Goal: Information Seeking & Learning: Learn about a topic

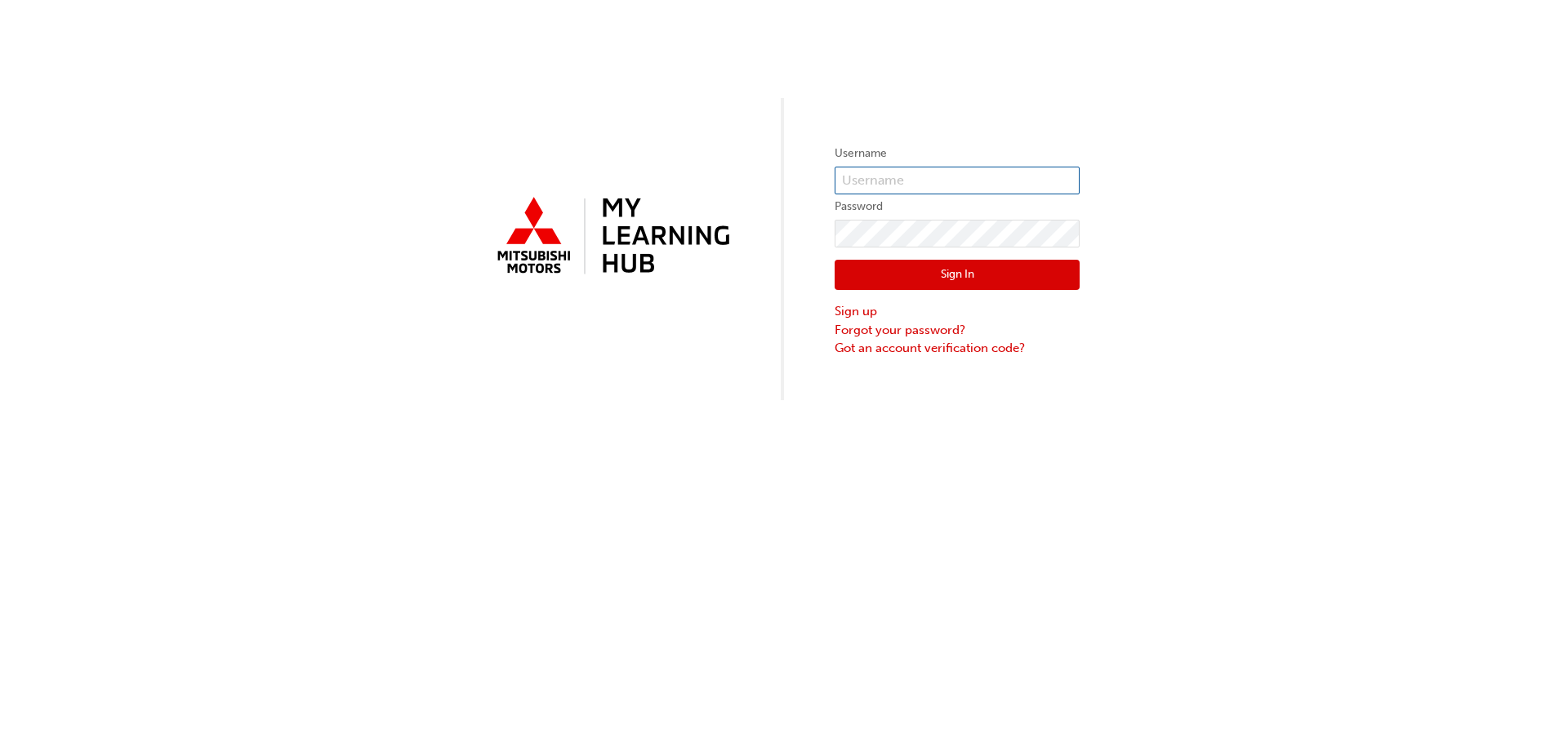
type input "0005631974"
click at [934, 272] on button "Sign In" at bounding box center [956, 275] width 245 height 31
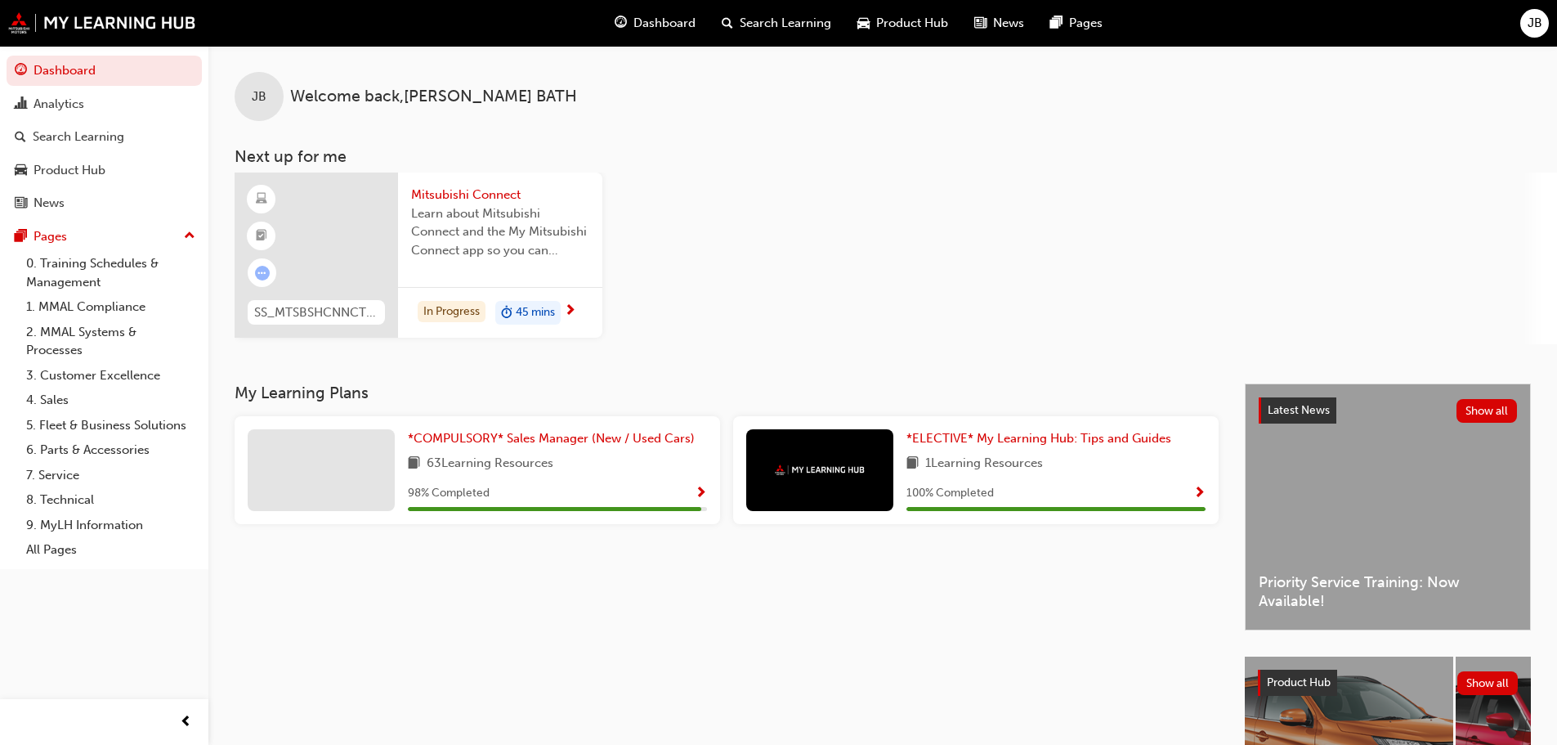
click at [533, 307] on span "45 mins" at bounding box center [535, 312] width 39 height 19
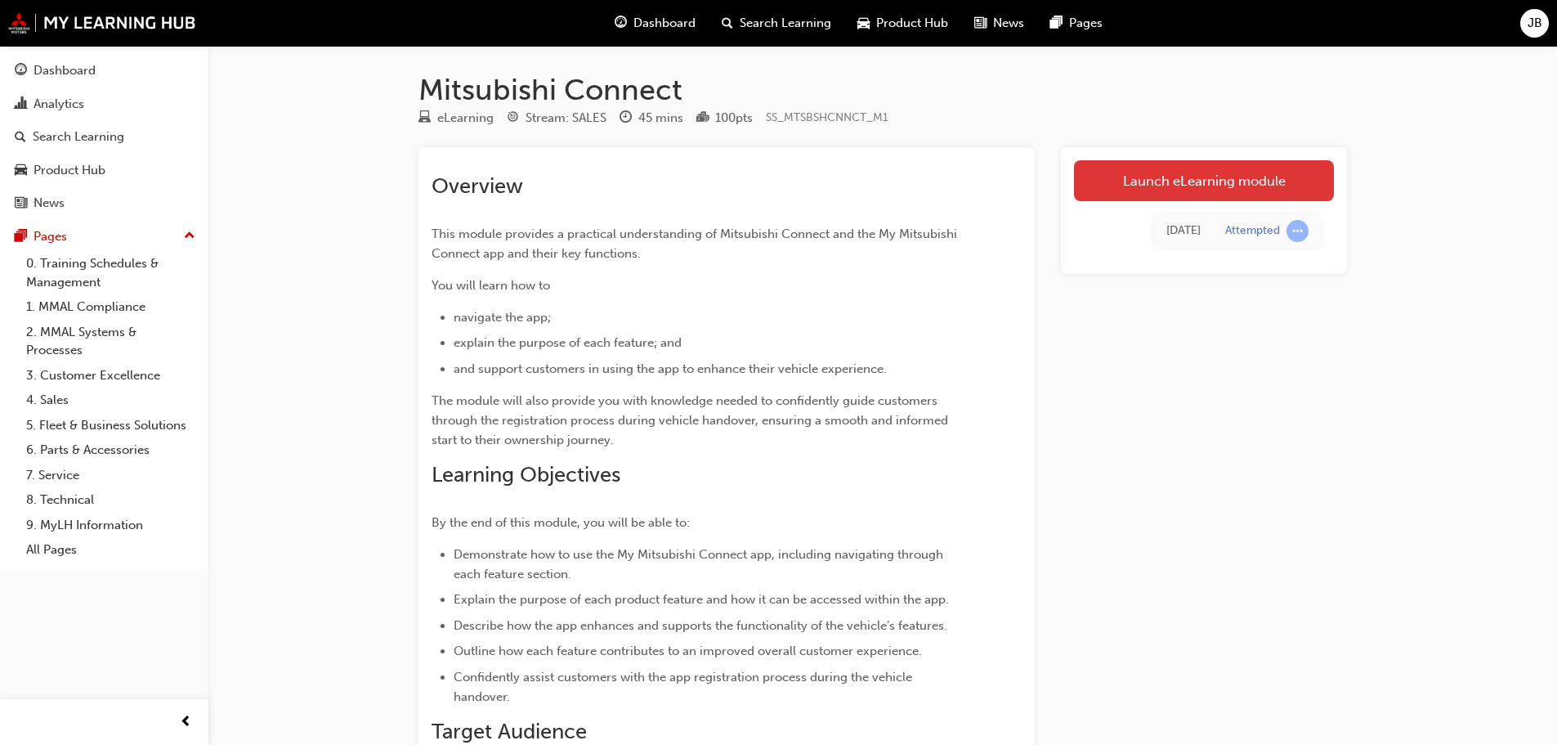
click at [1152, 181] on link "Launch eLearning module" at bounding box center [1204, 180] width 260 height 41
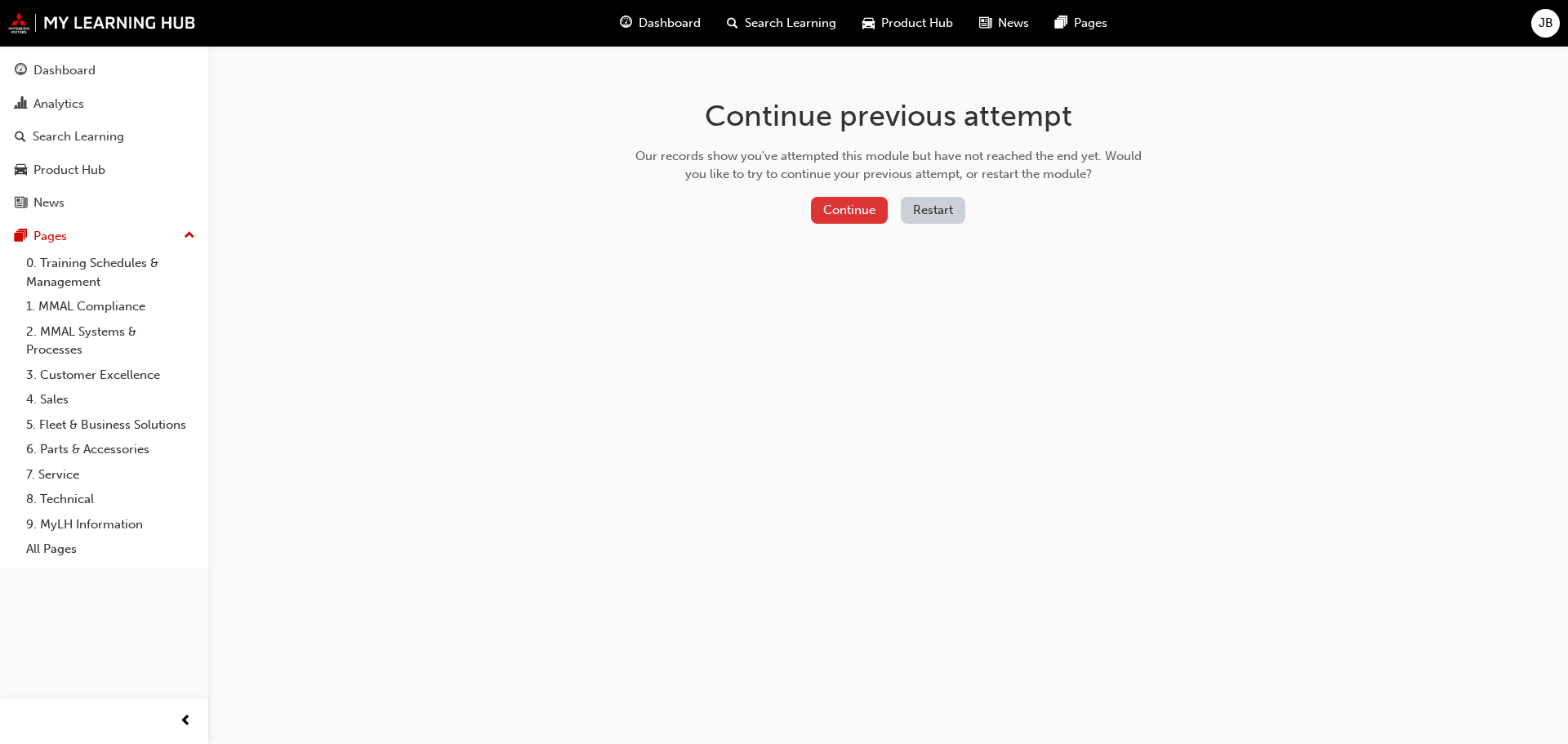
click at [847, 203] on button "Continue" at bounding box center [849, 210] width 77 height 27
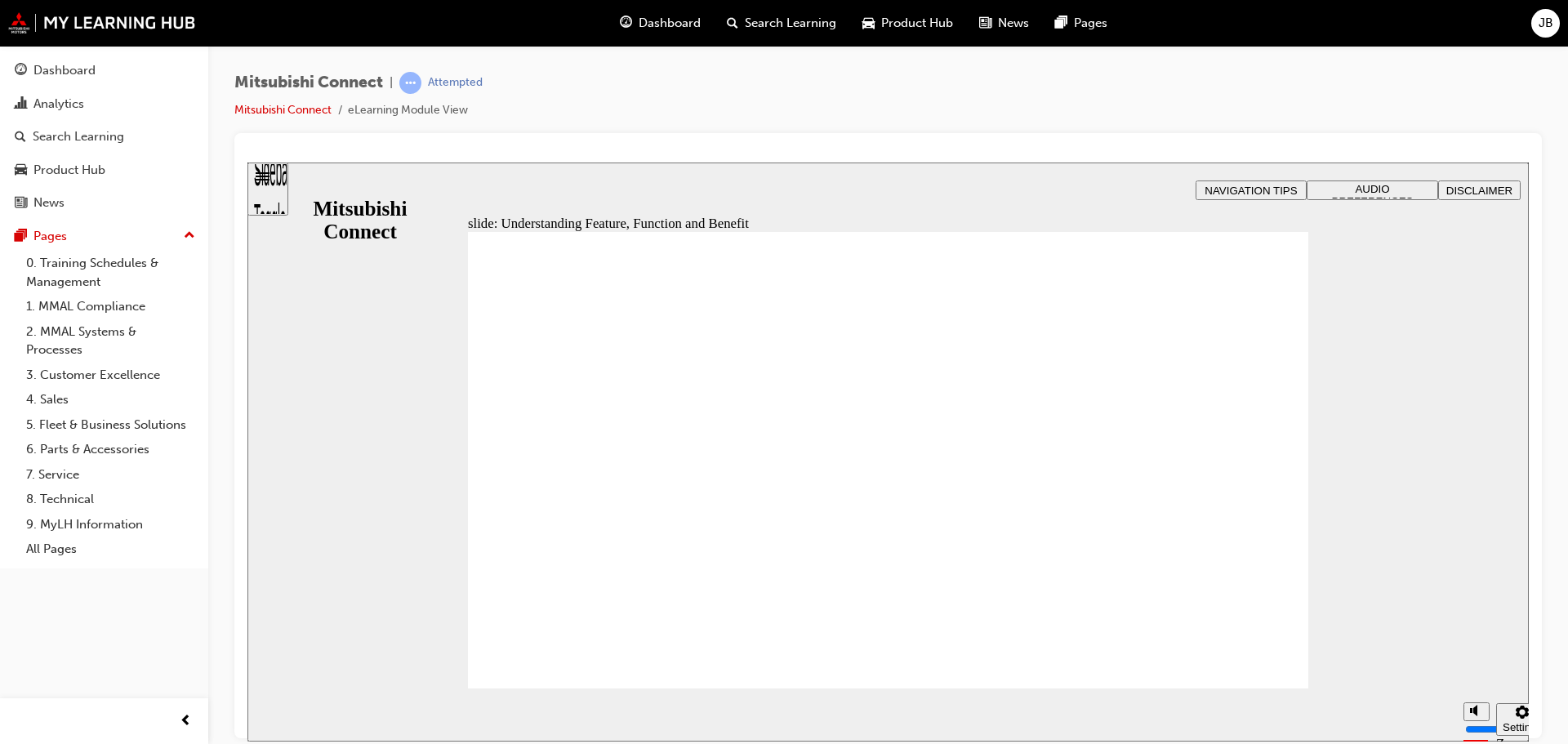
drag, startPoint x: 1477, startPoint y: 660, endPoint x: 1478, endPoint y: 623, distance: 37.0
type input "10"
click at [1480, 660] on input "volume" at bounding box center [1517, 666] width 105 height 13
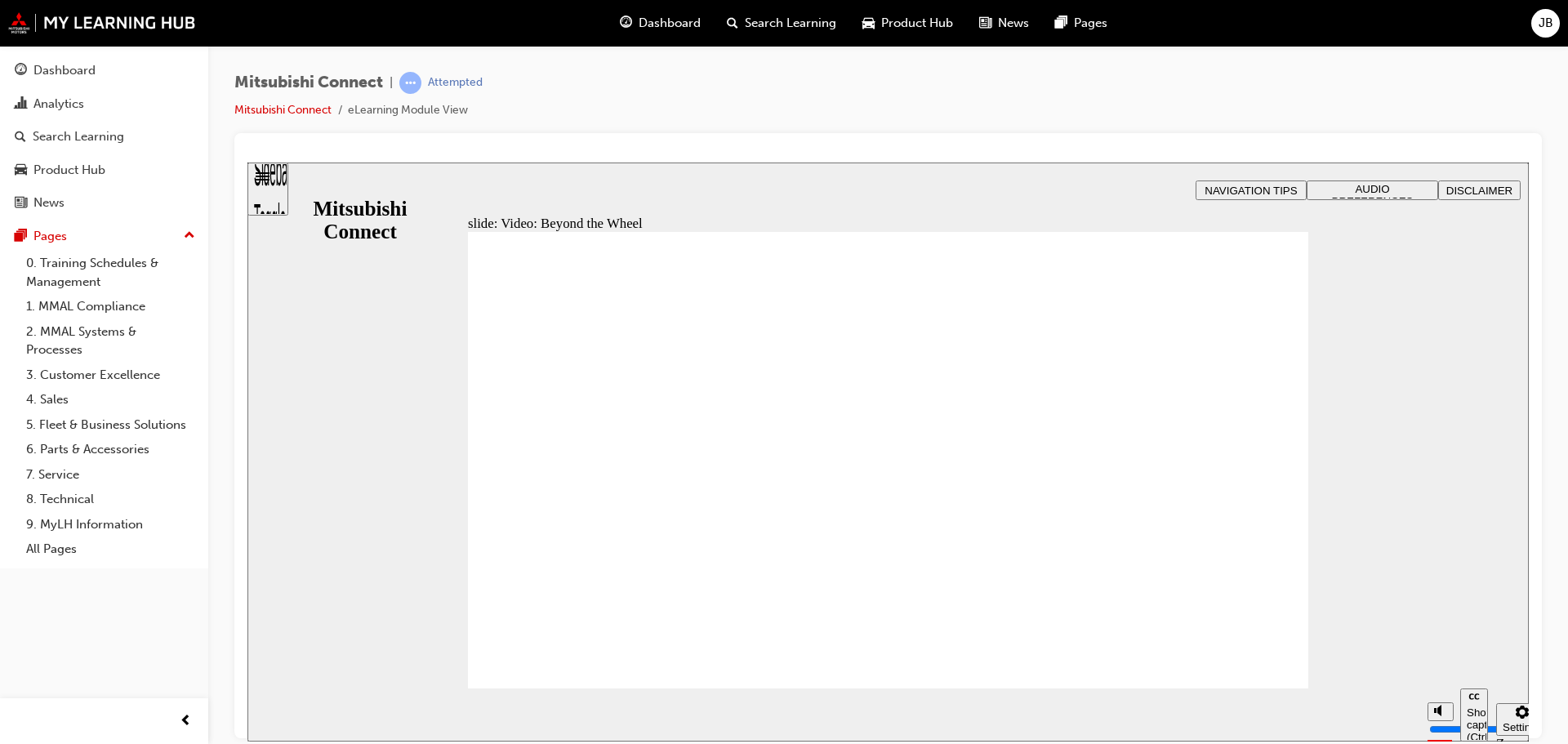
drag, startPoint x: 992, startPoint y: 655, endPoint x: 503, endPoint y: 651, distance: 489.0
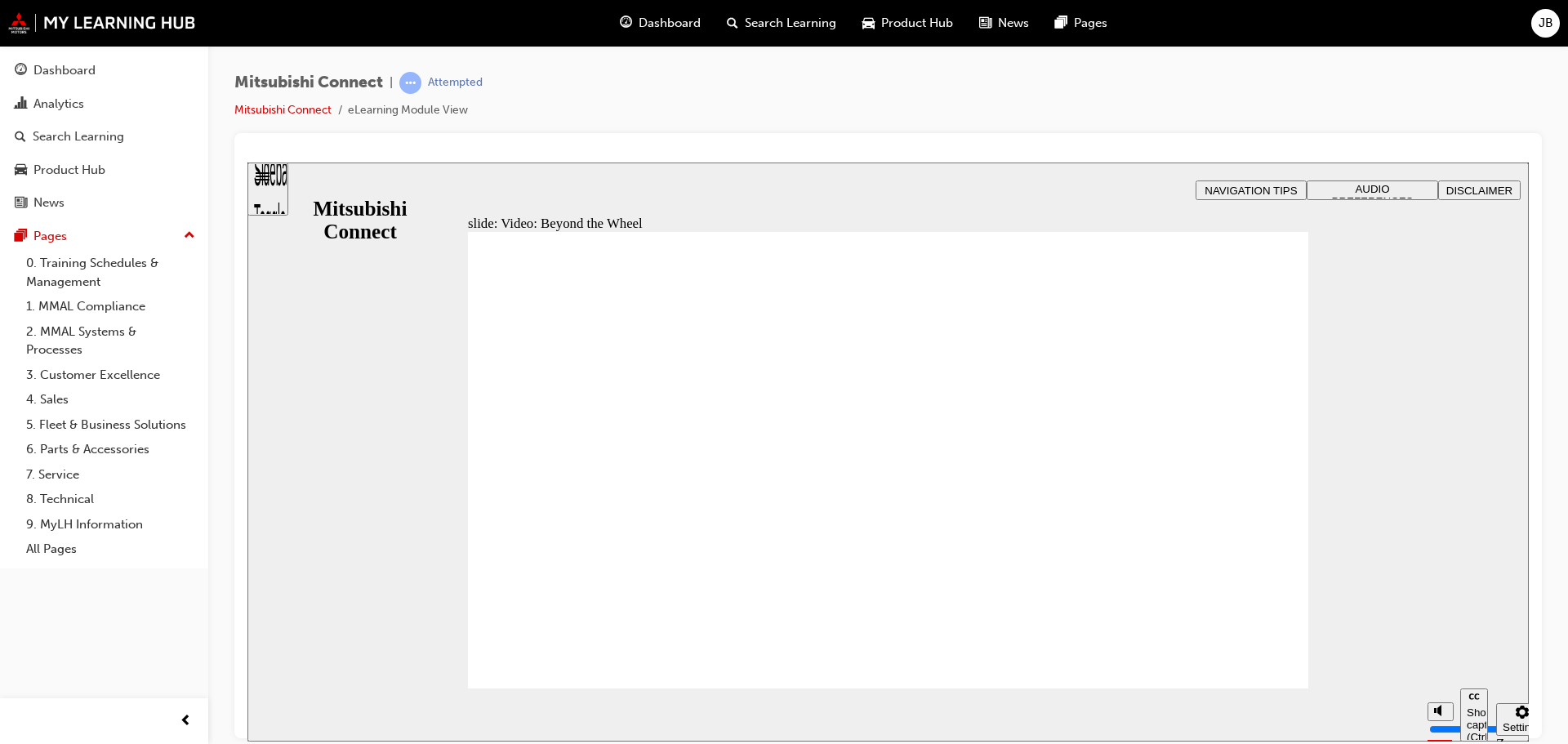
type input "51"
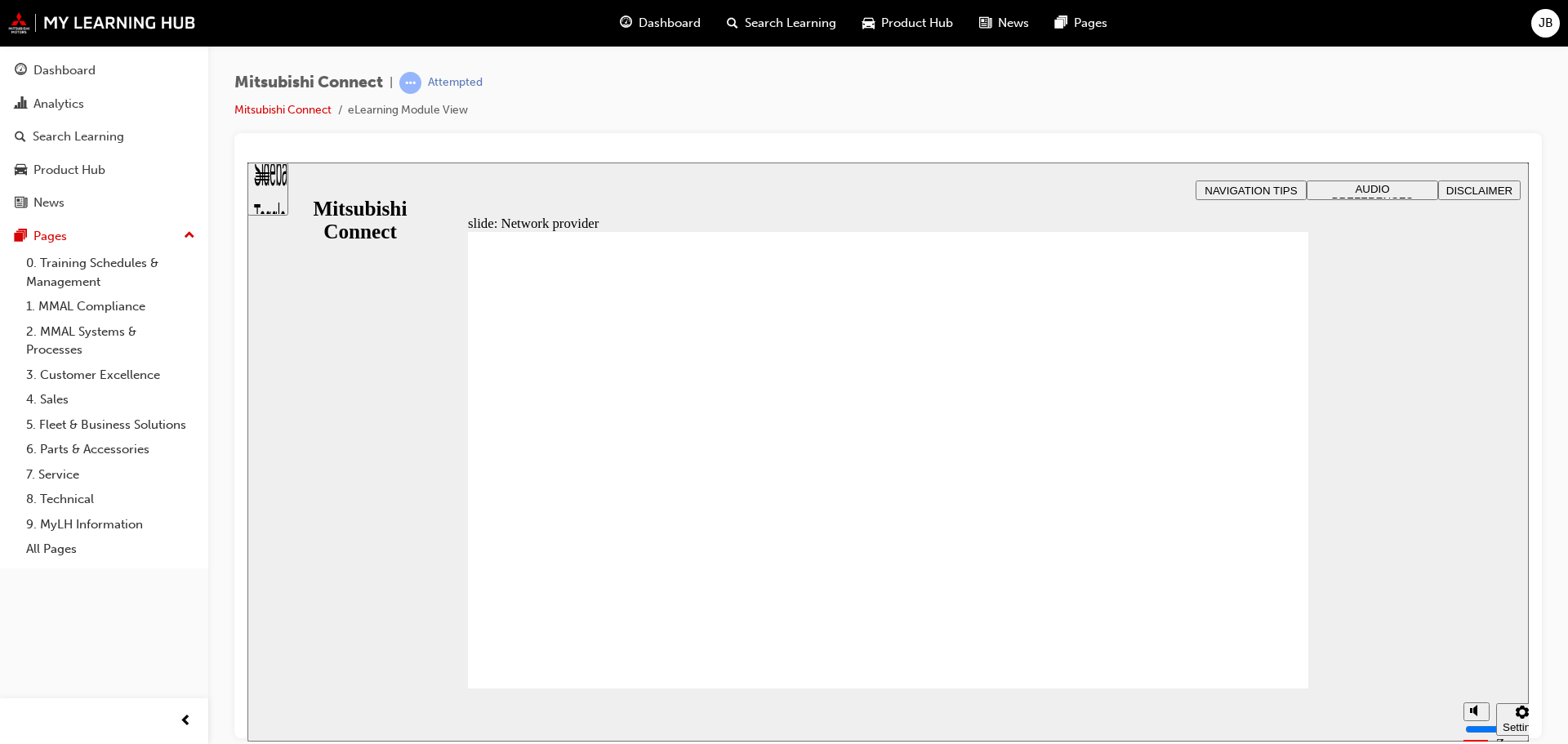
drag, startPoint x: 1080, startPoint y: 539, endPoint x: 1068, endPoint y: 503, distance: 37.9
drag, startPoint x: 1017, startPoint y: 398, endPoint x: 735, endPoint y: 392, distance: 282.1
drag, startPoint x: 659, startPoint y: 393, endPoint x: 642, endPoint y: 431, distance: 41.6
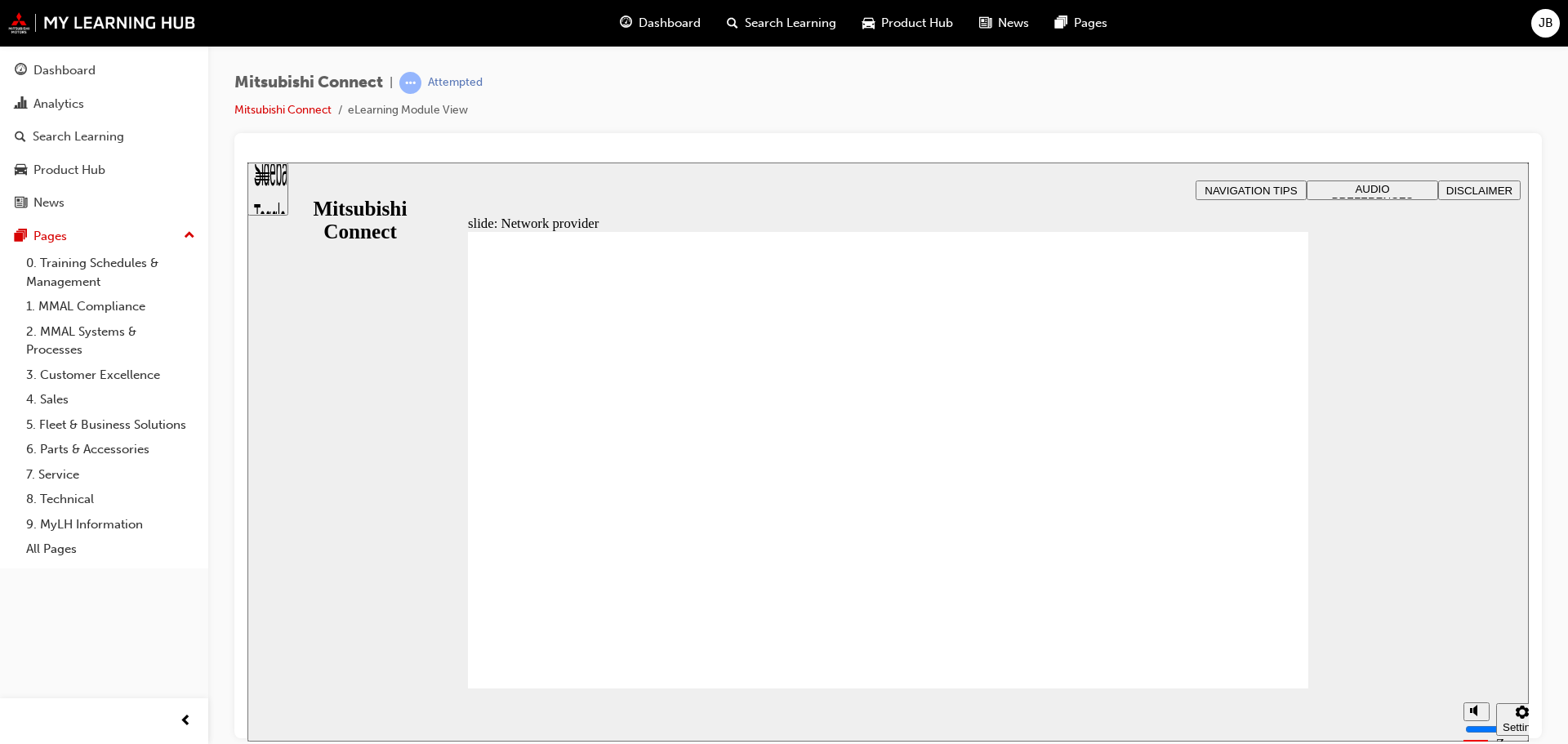
drag, startPoint x: 625, startPoint y: 630, endPoint x: 612, endPoint y: 644, distance: 19.1
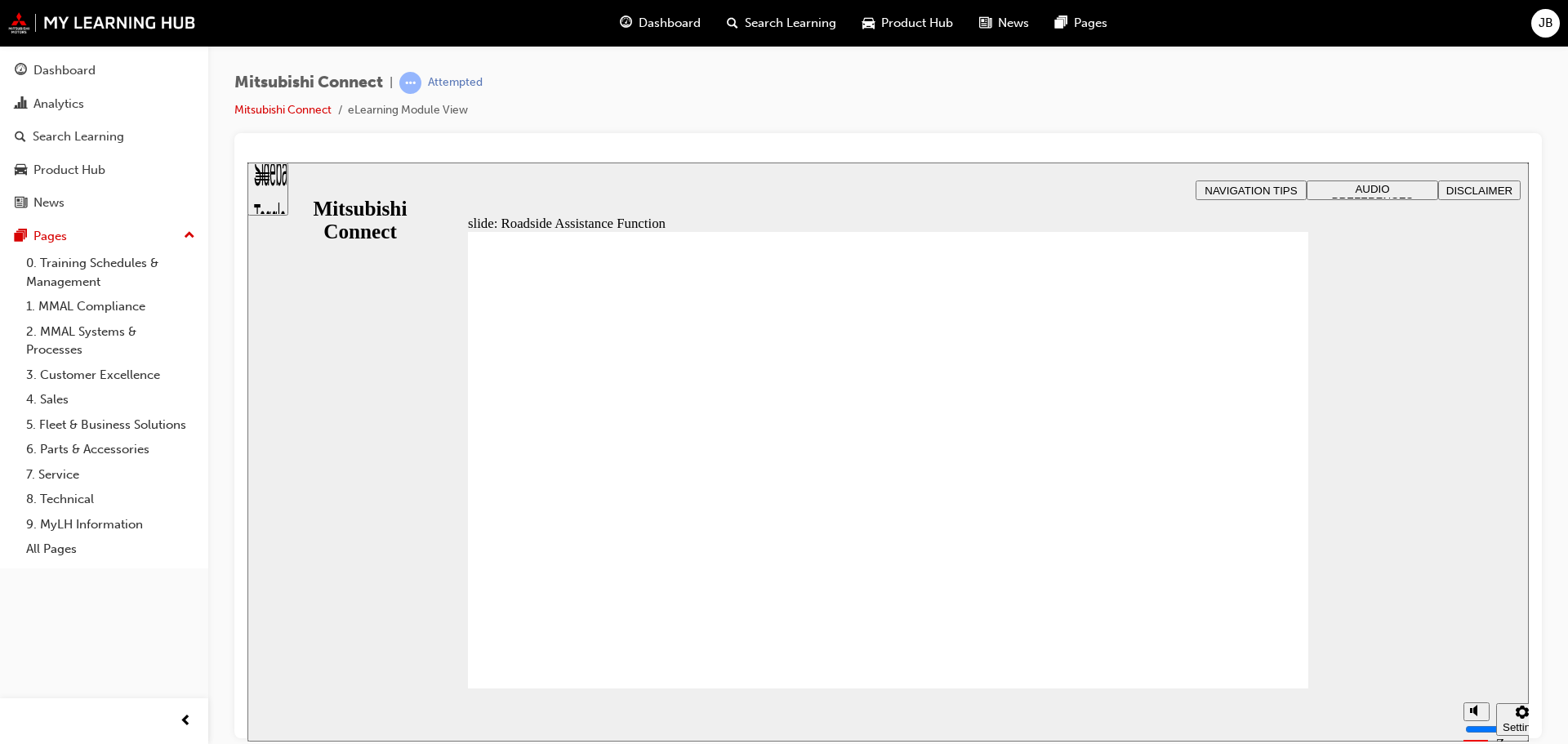
checkbox input "true"
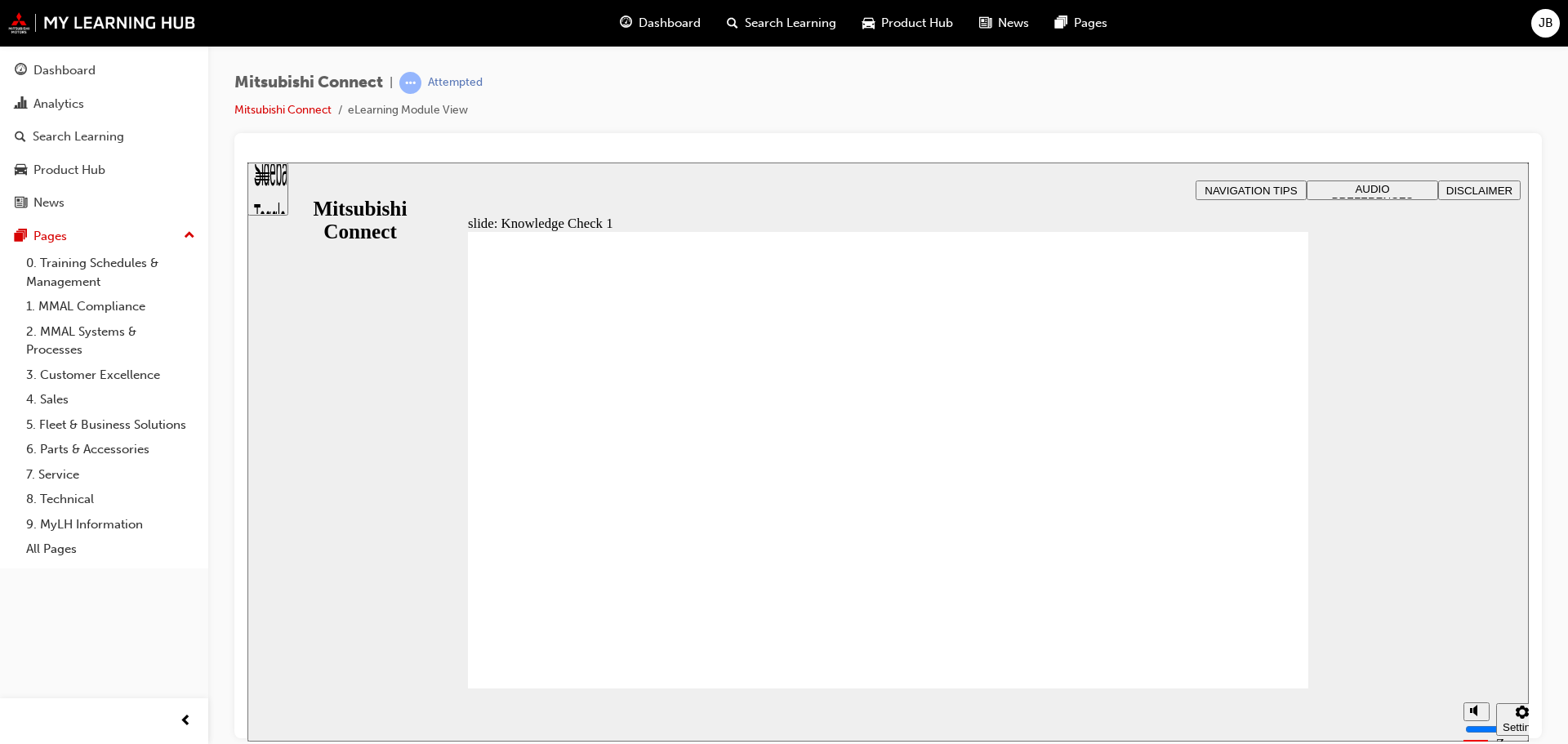
checkbox input "false"
checkbox input "true"
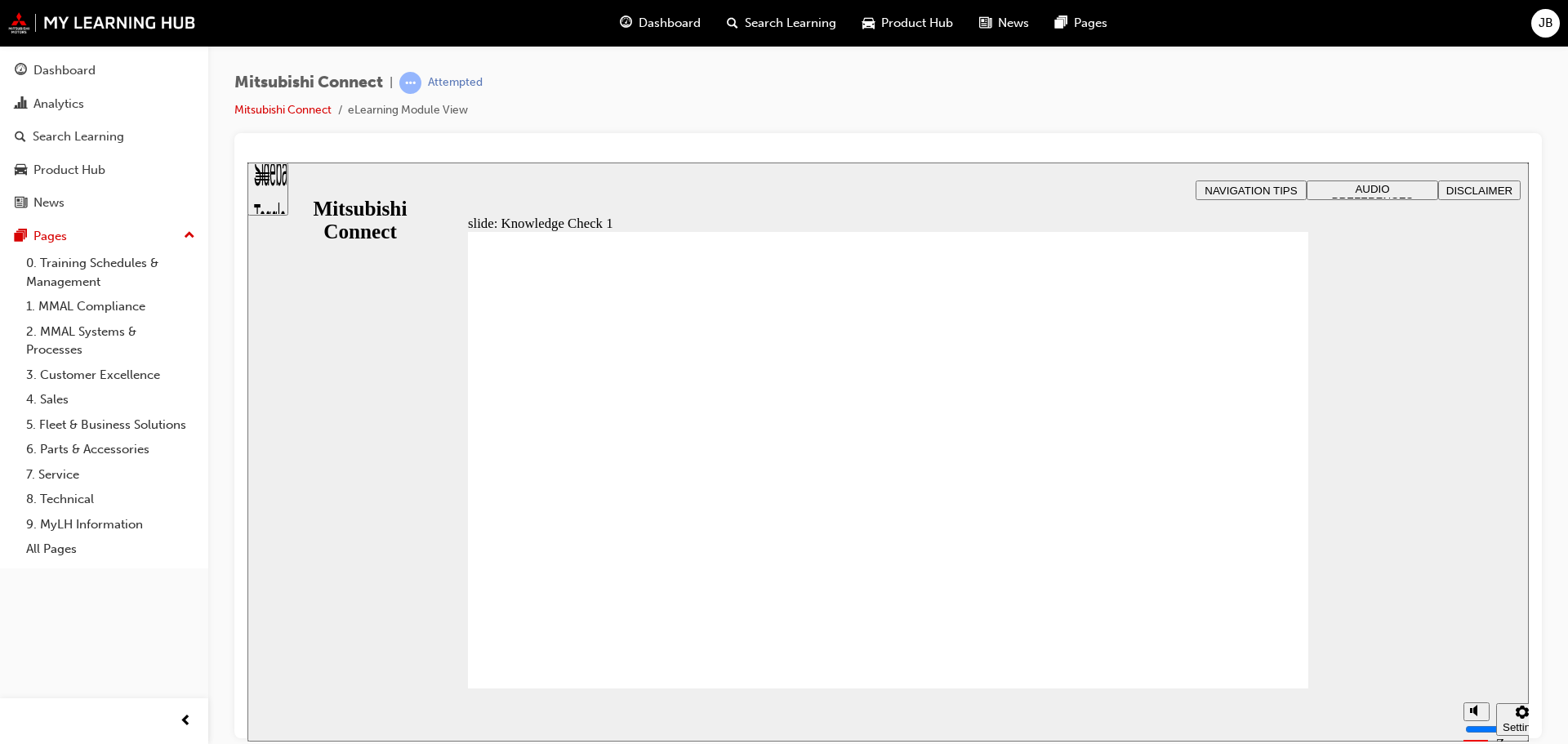
drag, startPoint x: 688, startPoint y: 645, endPoint x: 680, endPoint y: 646, distance: 8.1
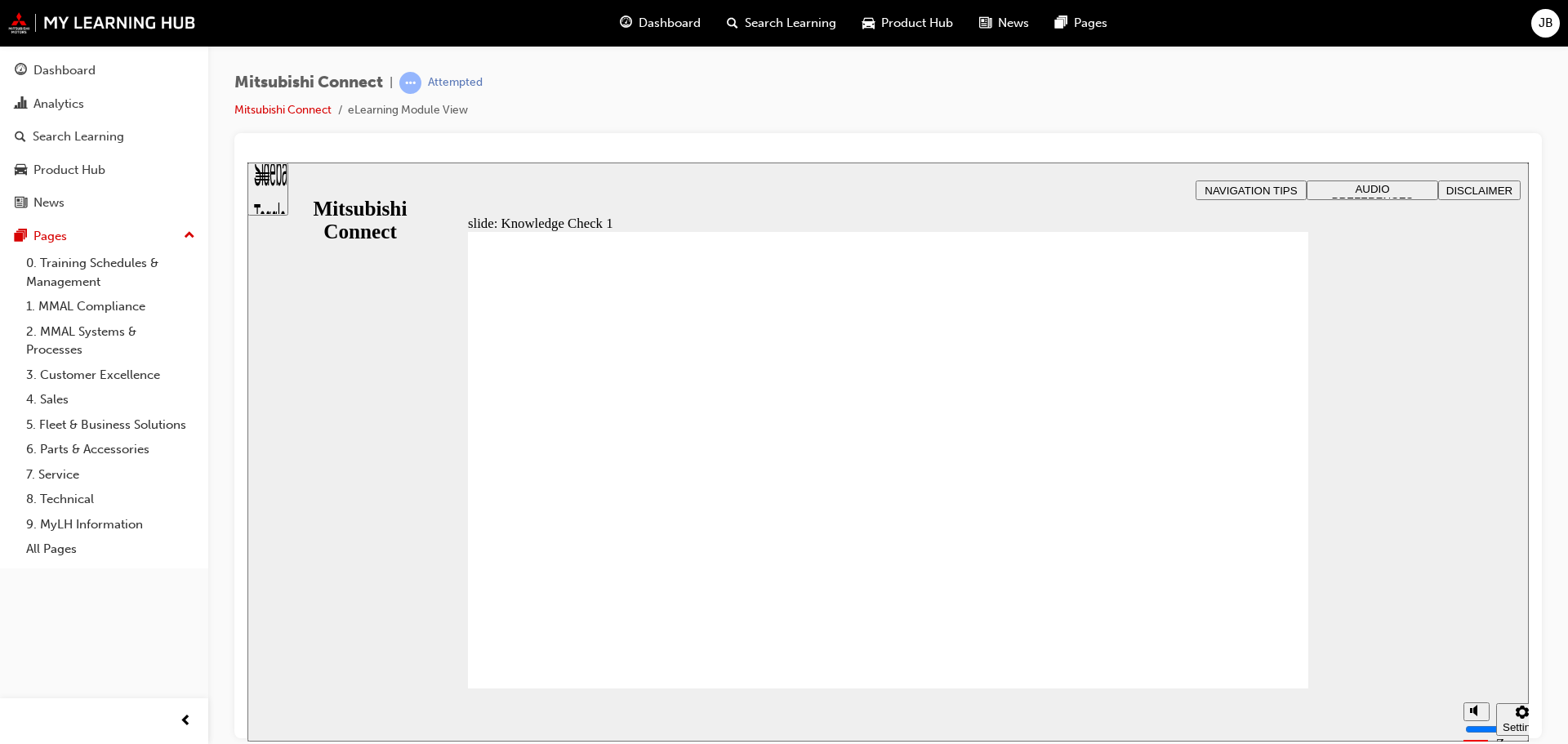
checkbox input "false"
checkbox input "true"
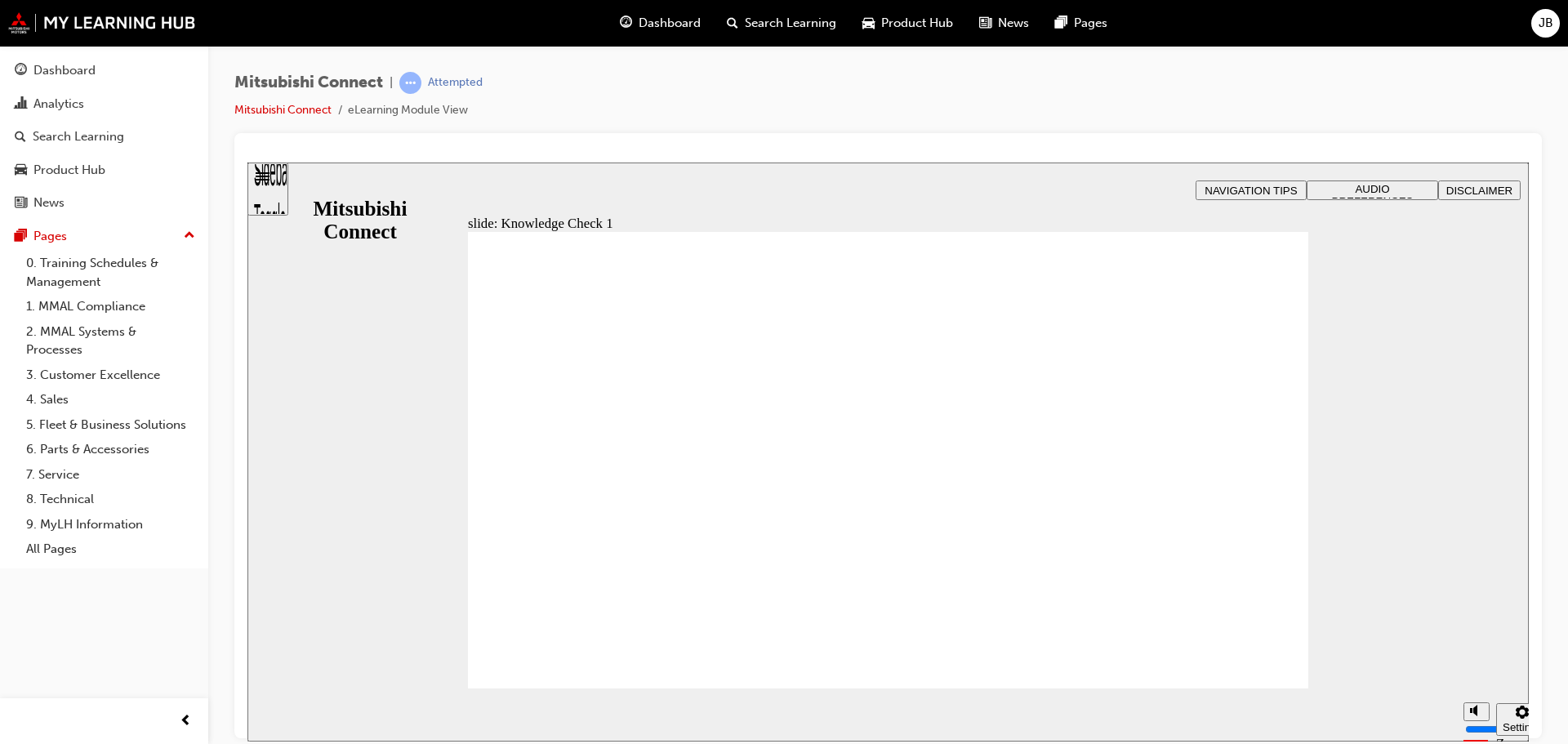
checkbox input "true"
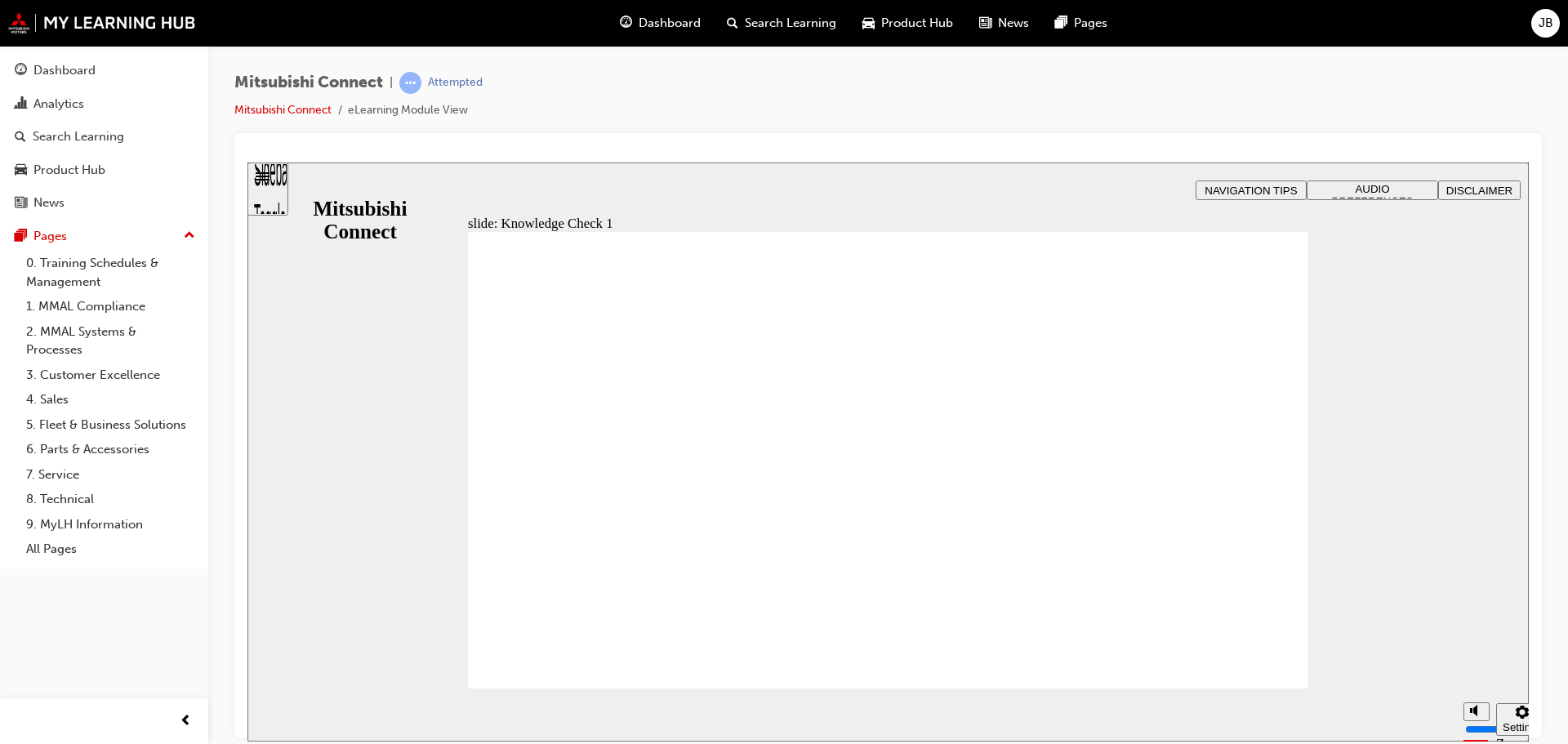
checkbox input "false"
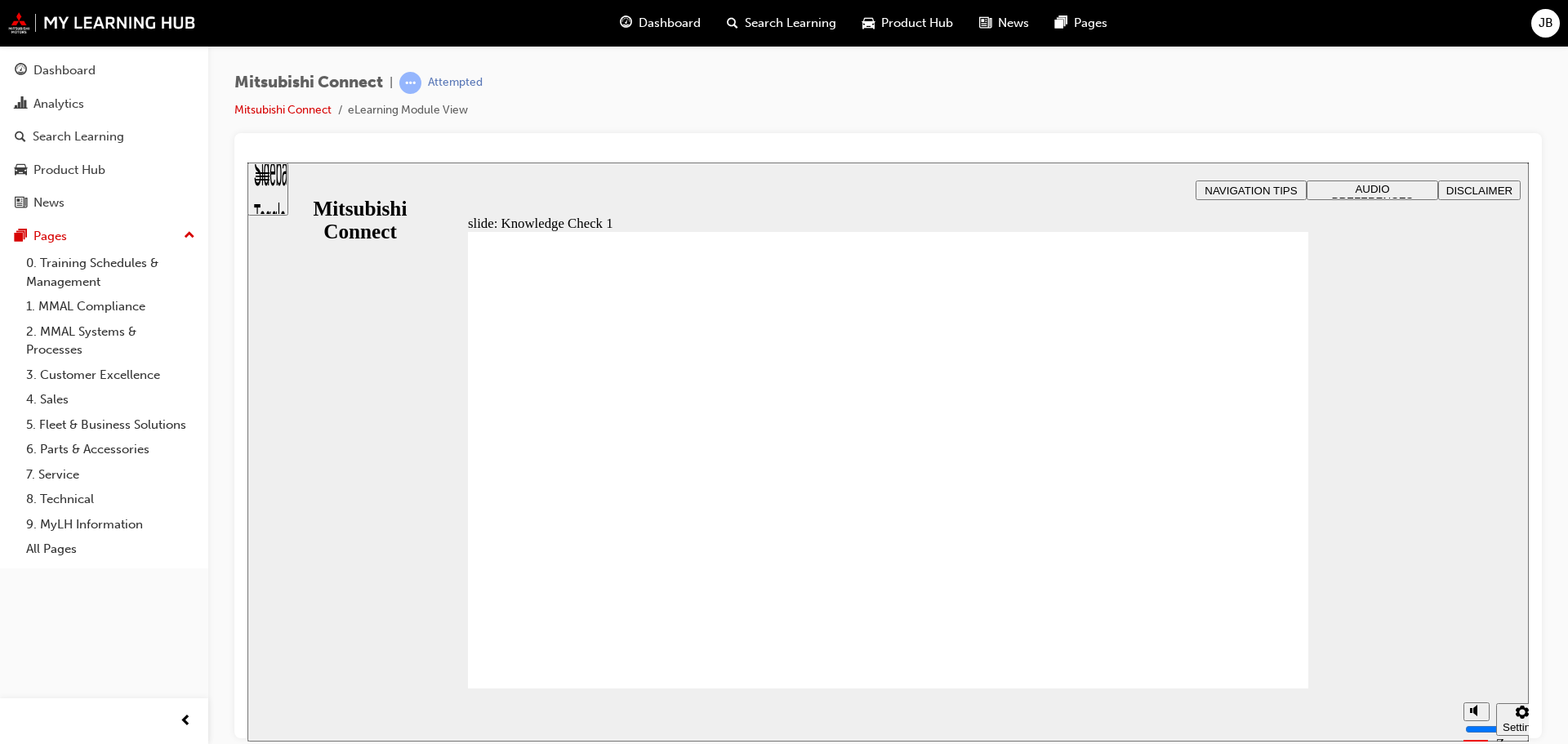
checkbox input "true"
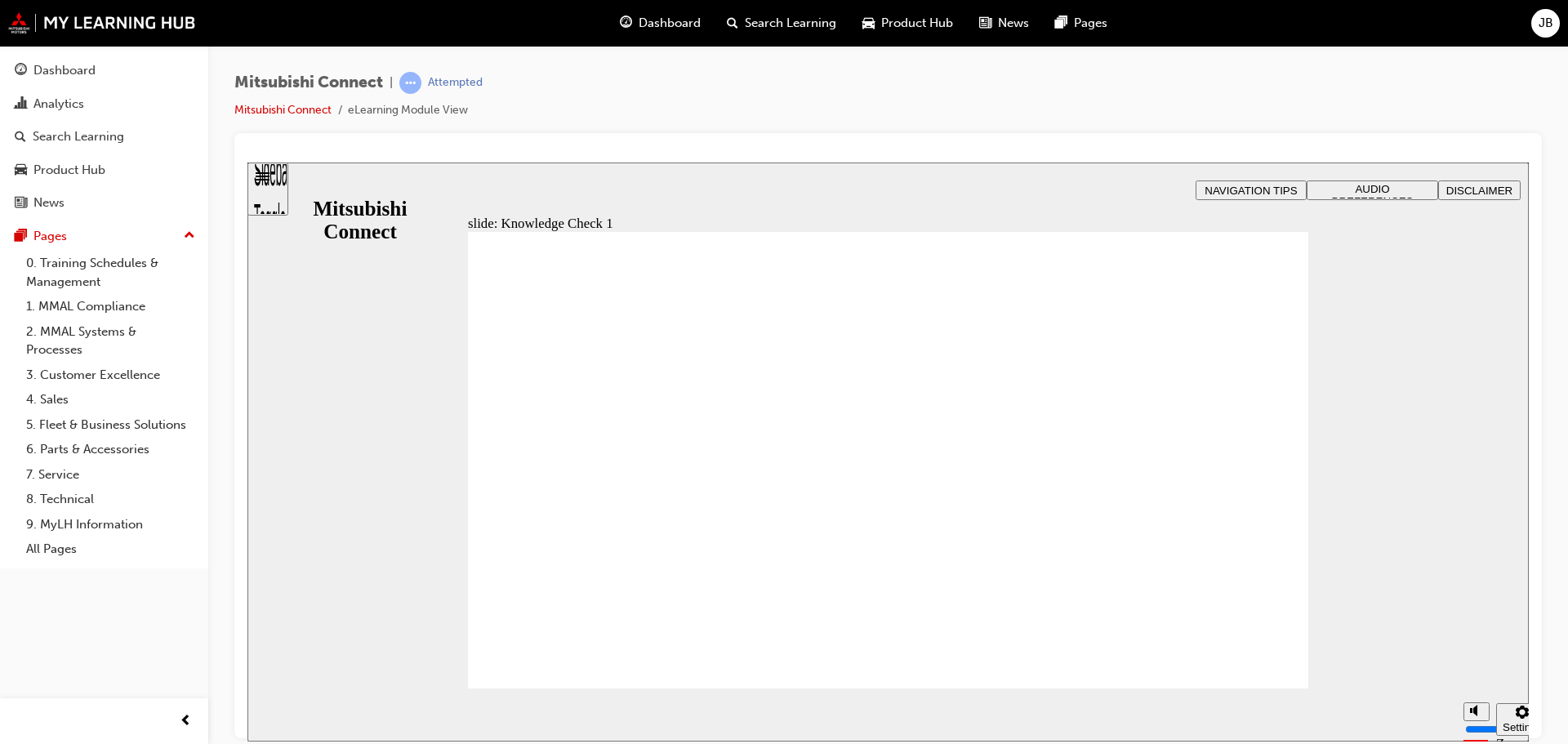
checkbox input "false"
checkbox input "true"
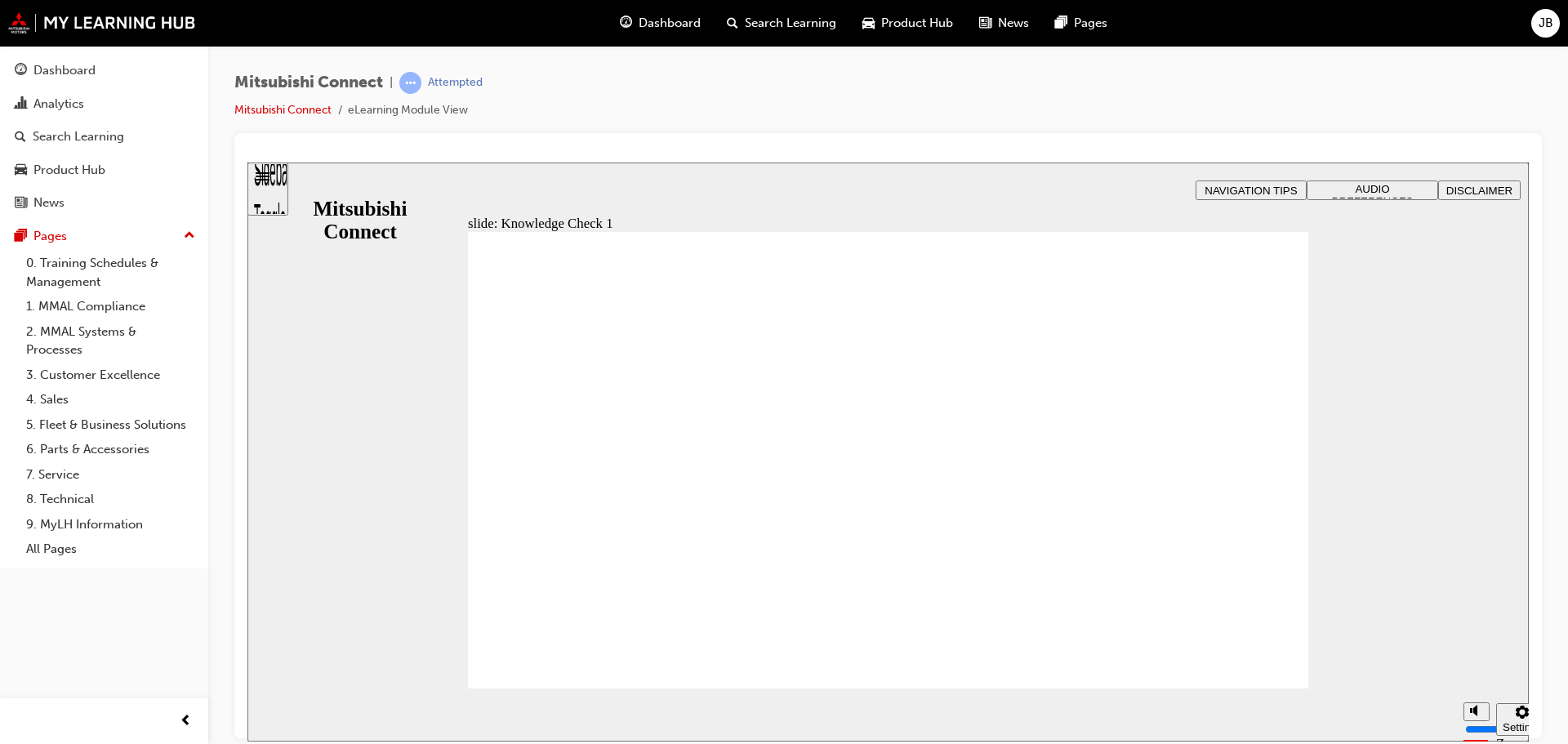
checkbox input "true"
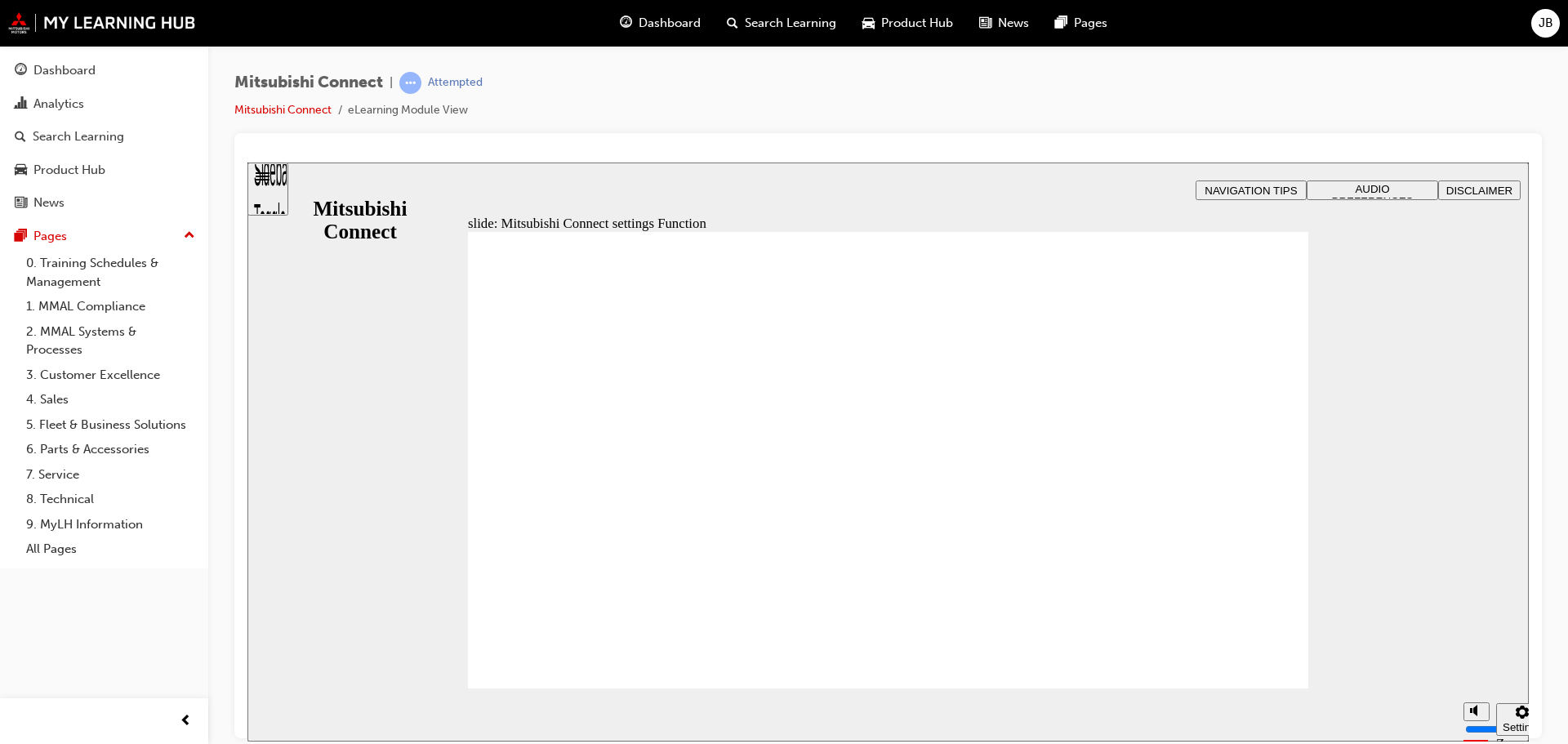
radio input "false"
radio input "true"
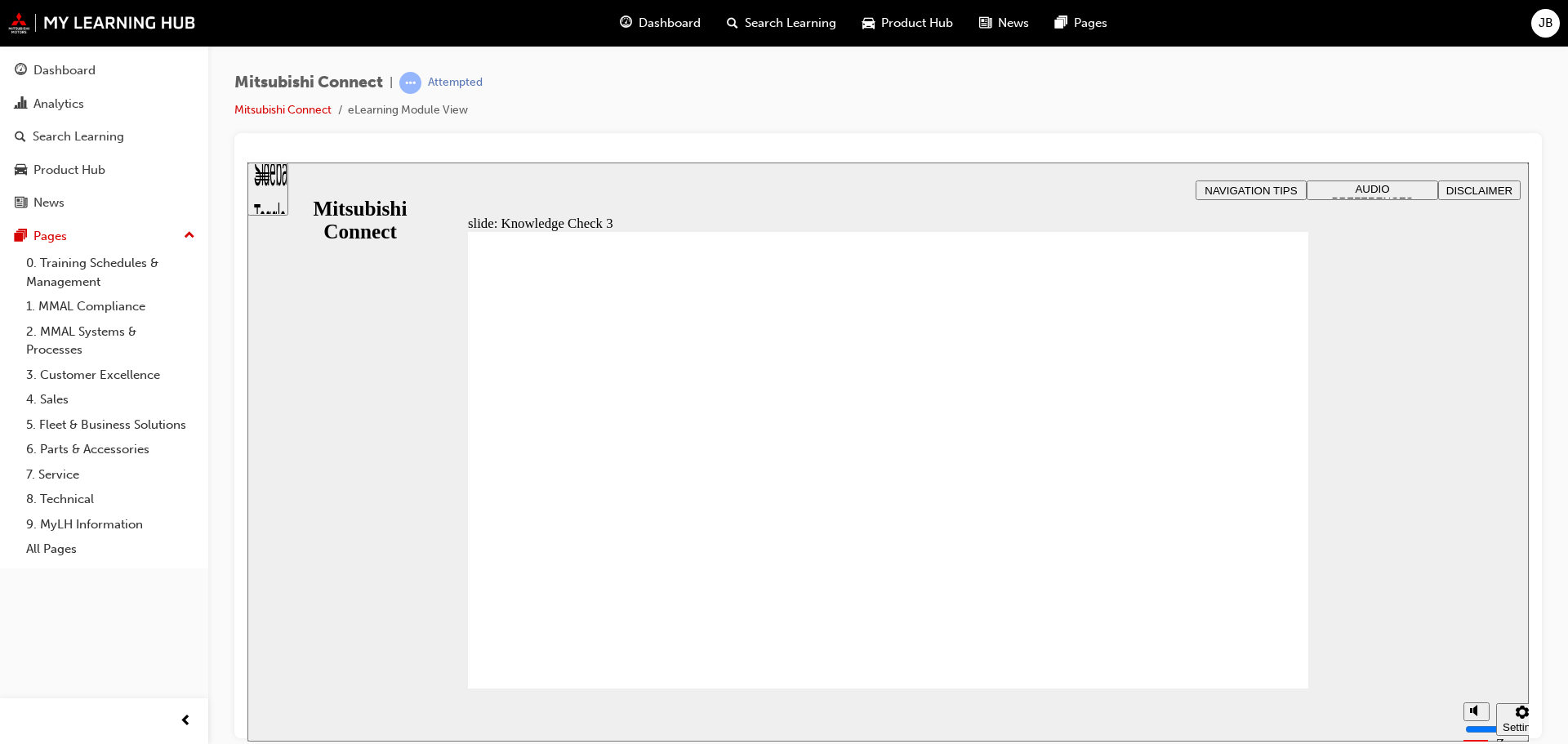
checkbox input "true"
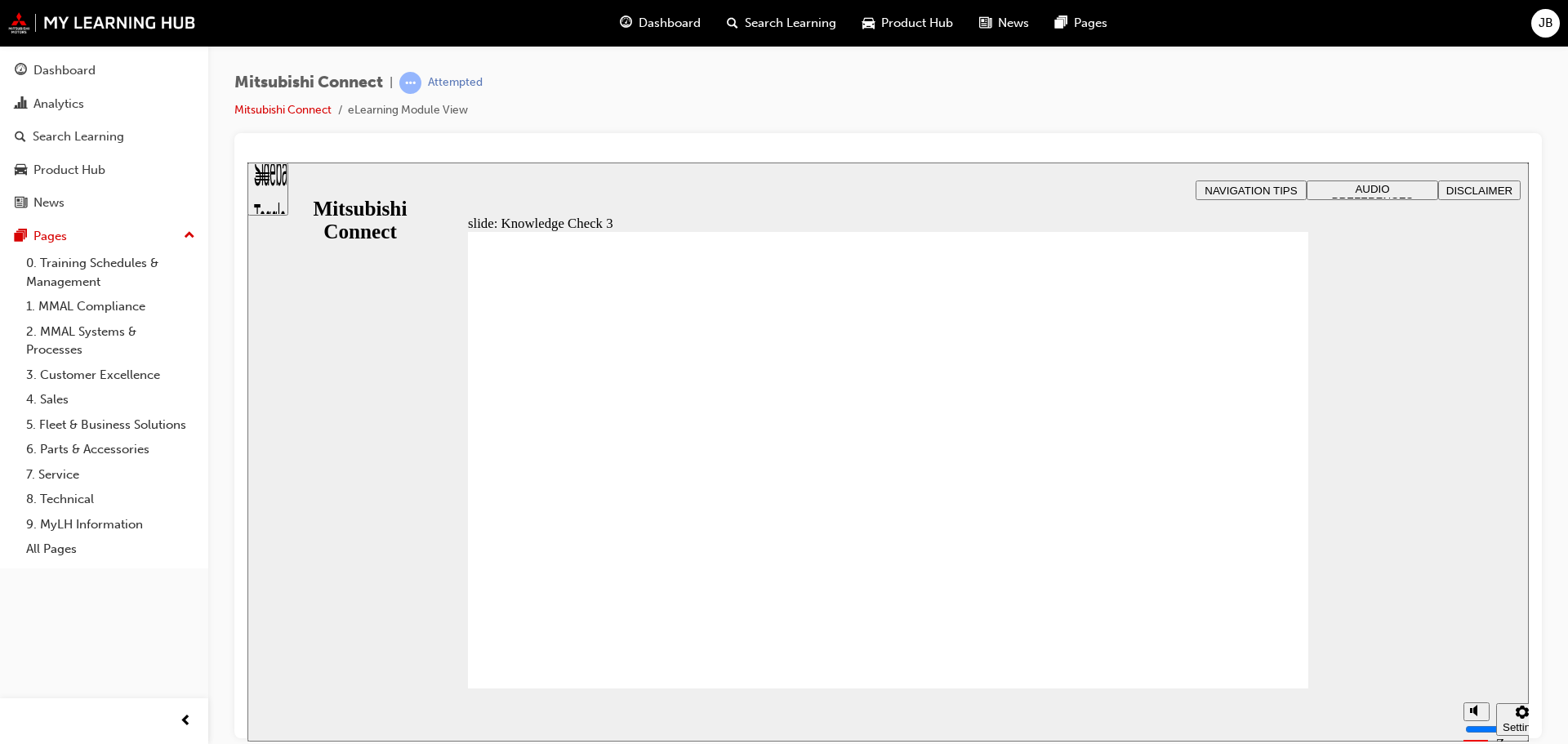
checkbox input "false"
checkbox input "true"
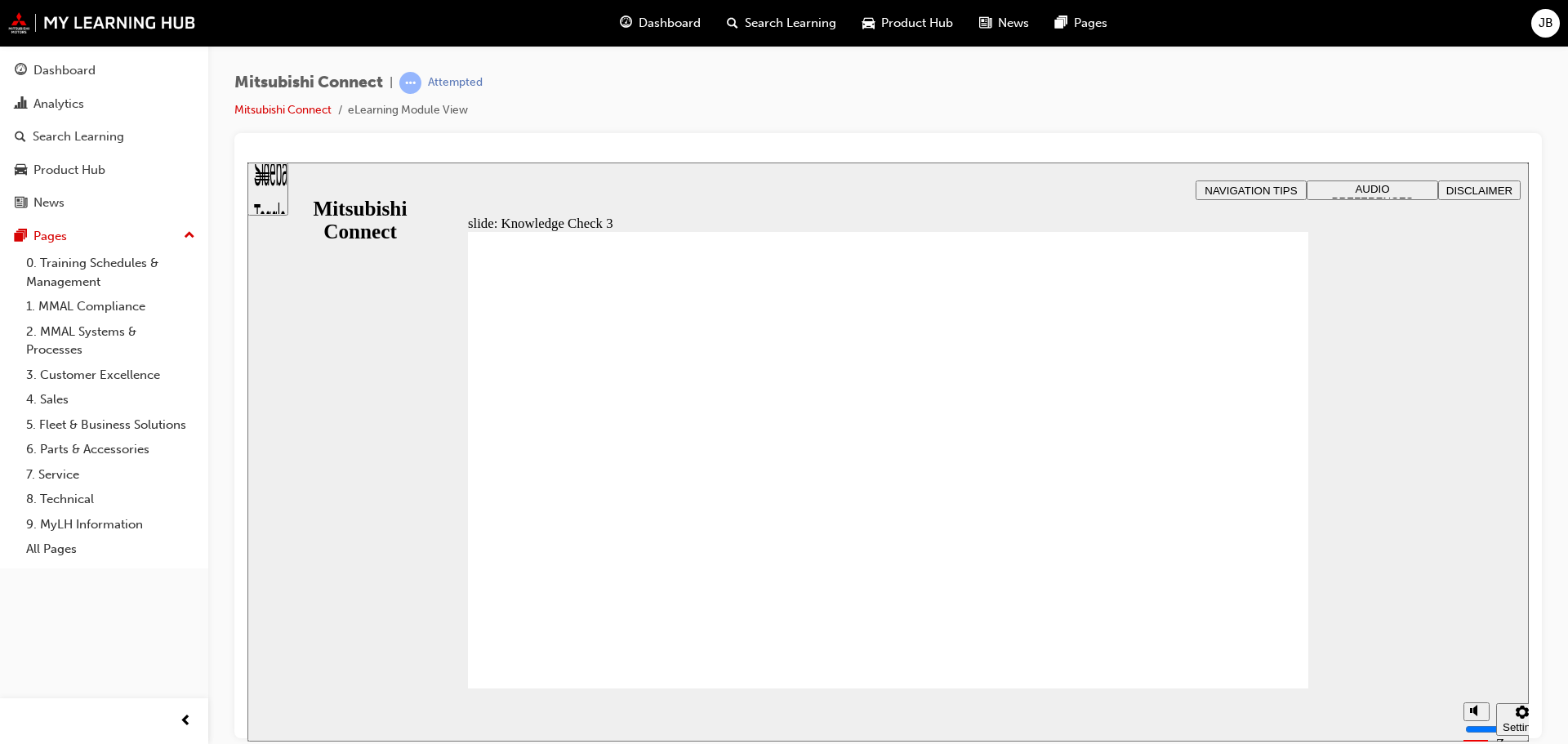
checkbox input "false"
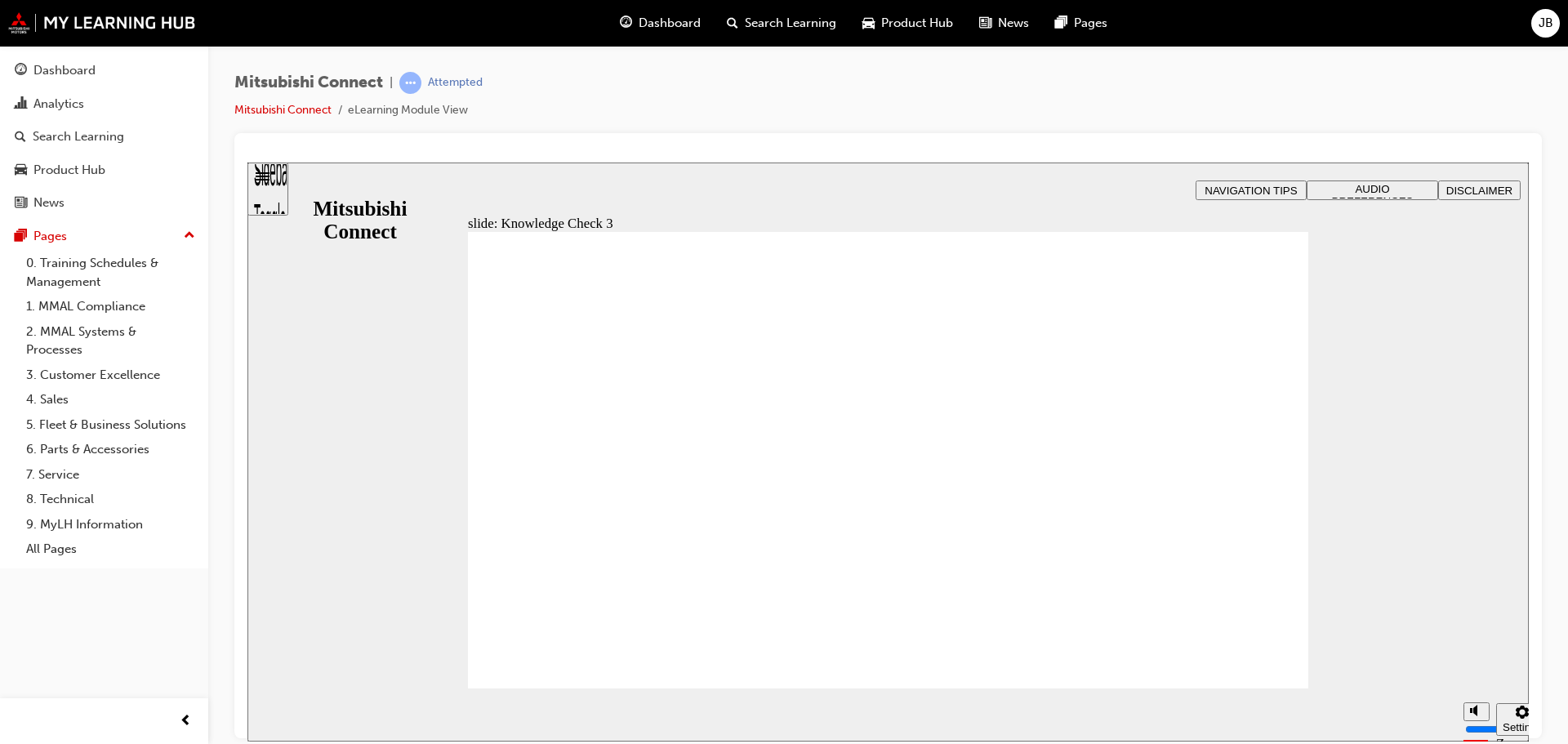
checkbox input "true"
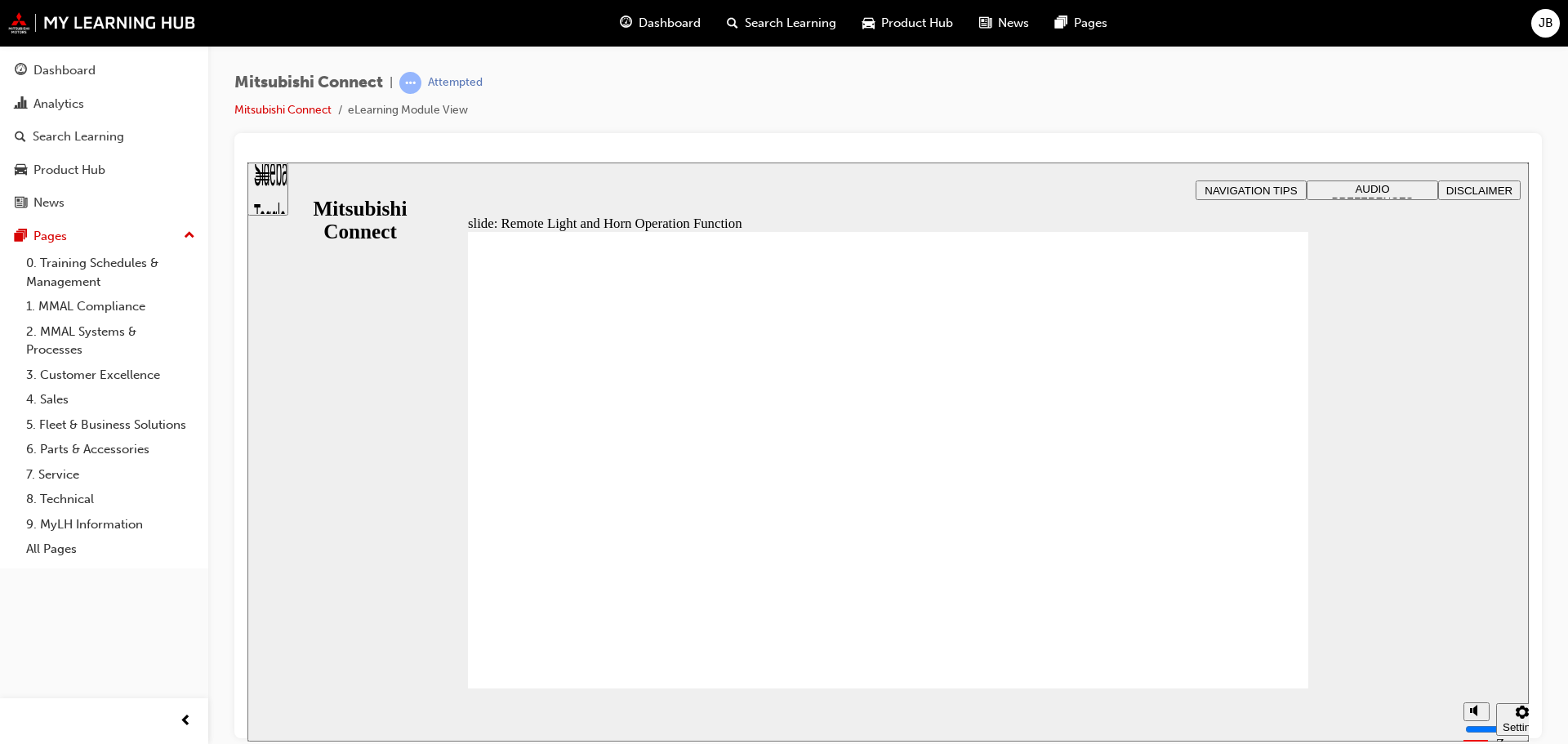
radio input "true"
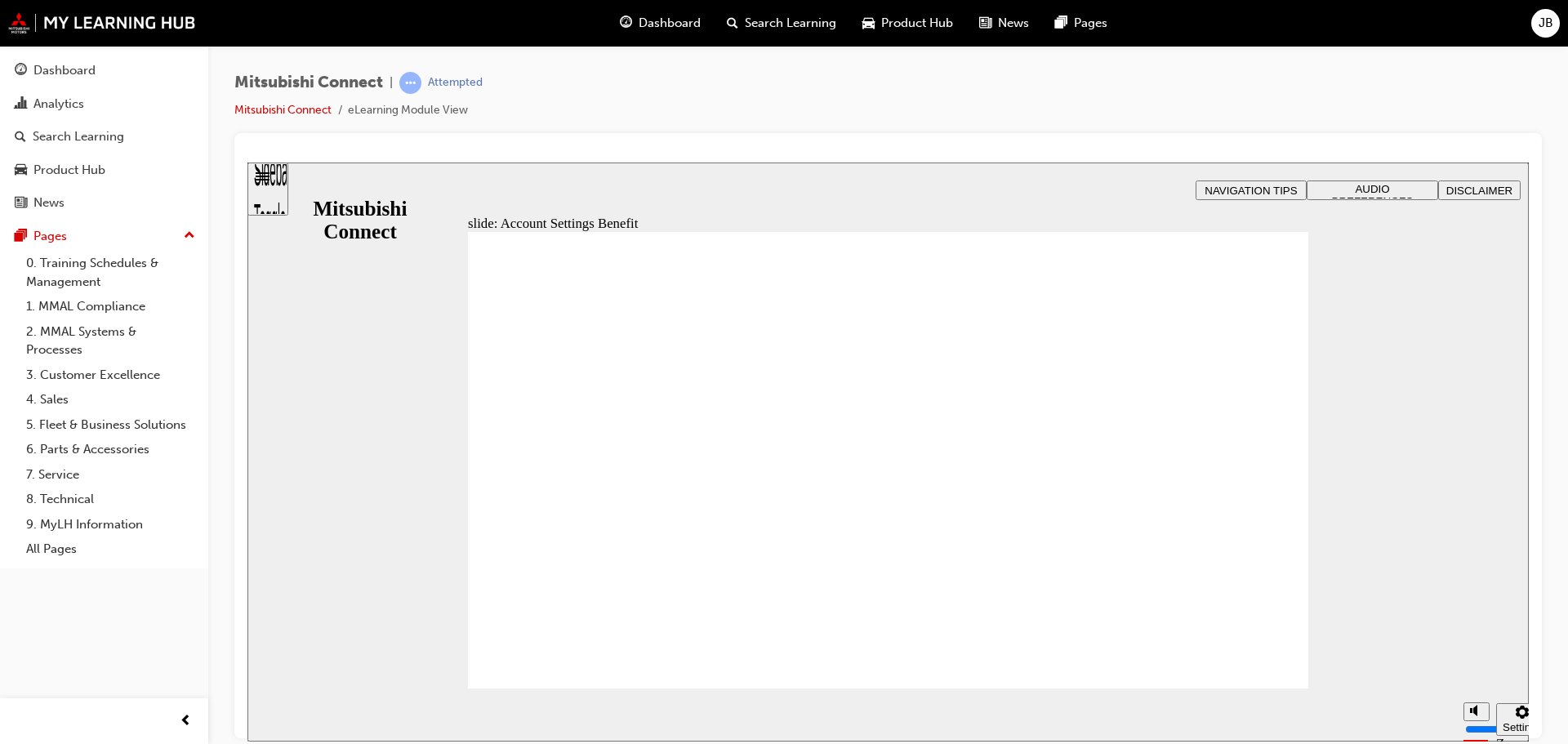
checkbox input "true"
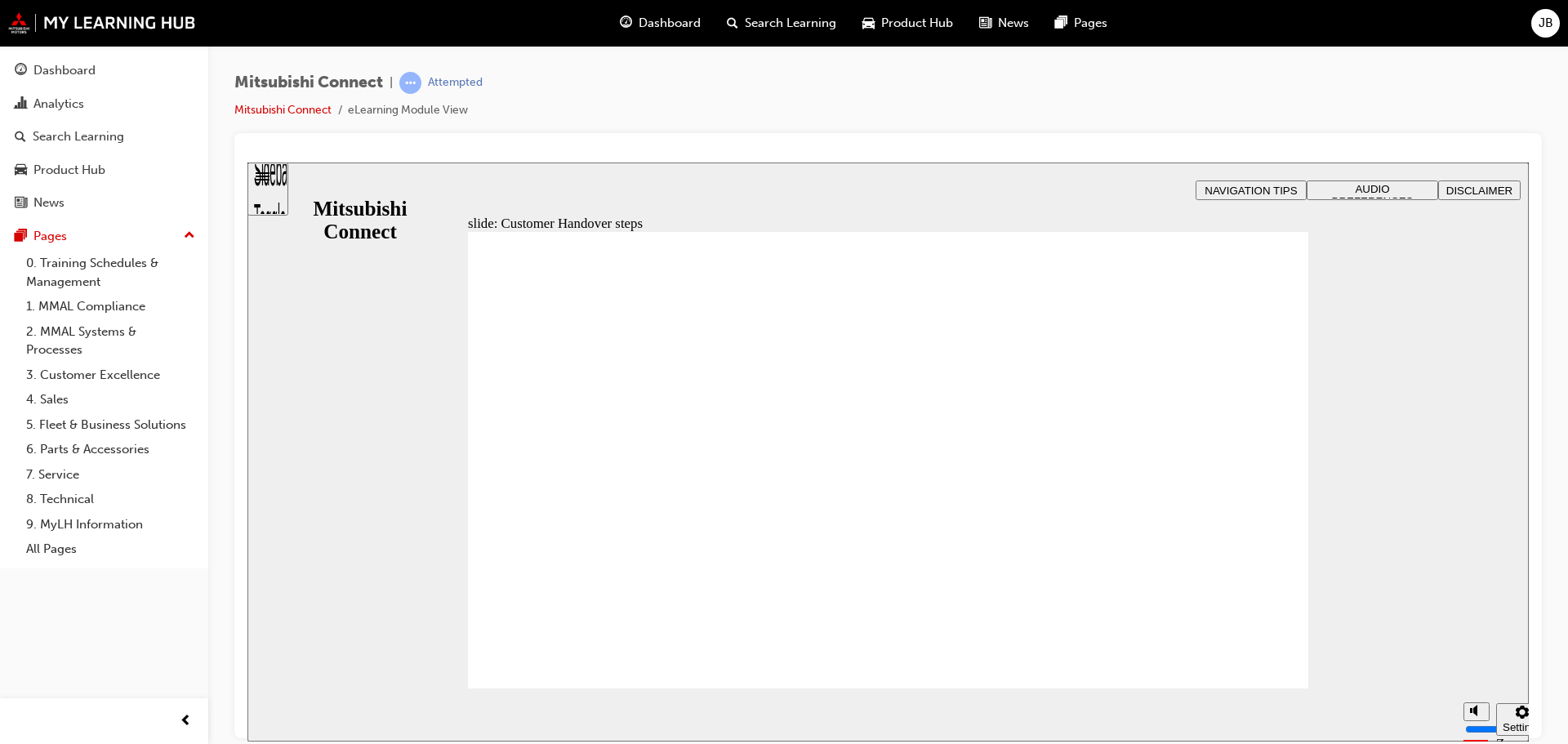
radio input "true"
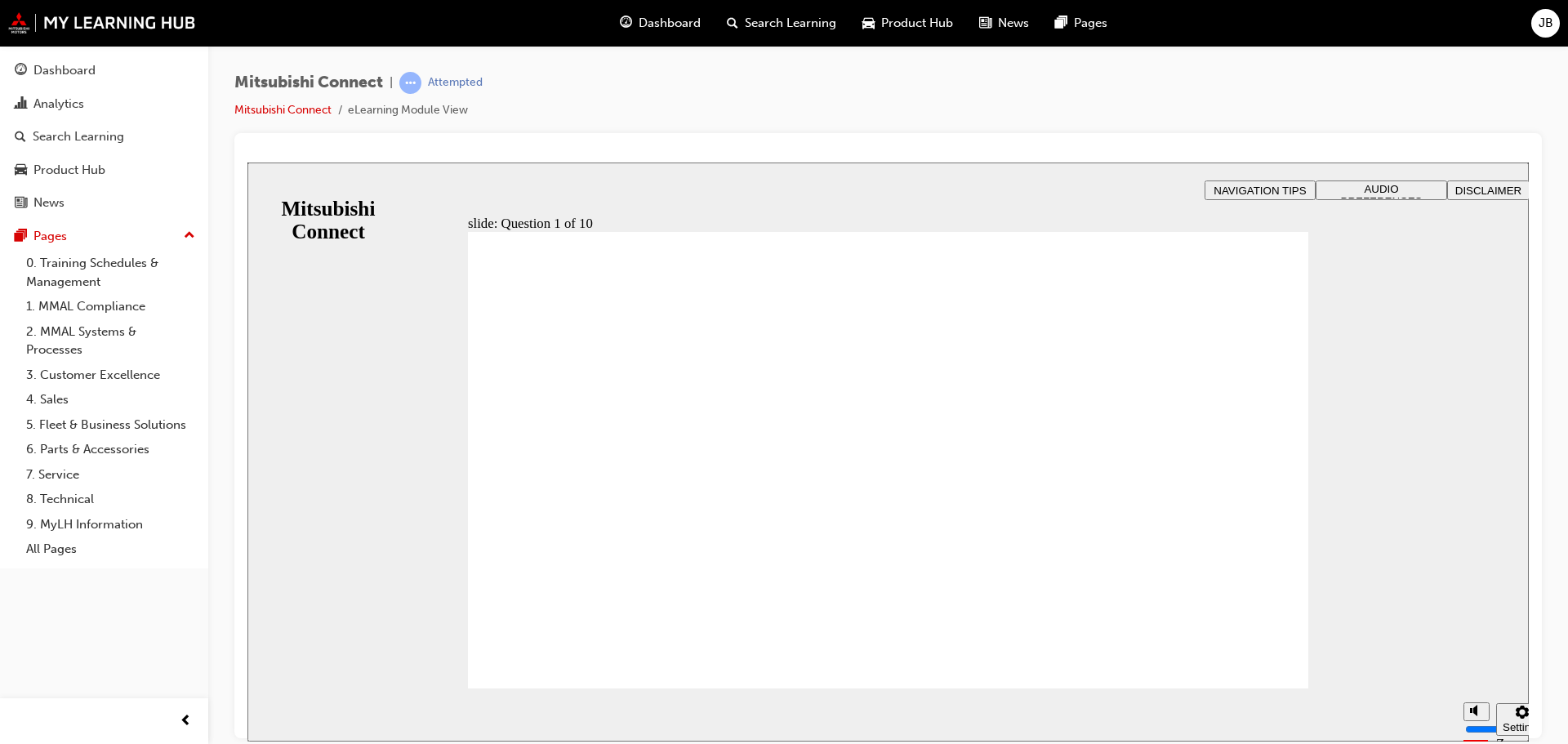
checkbox input "true"
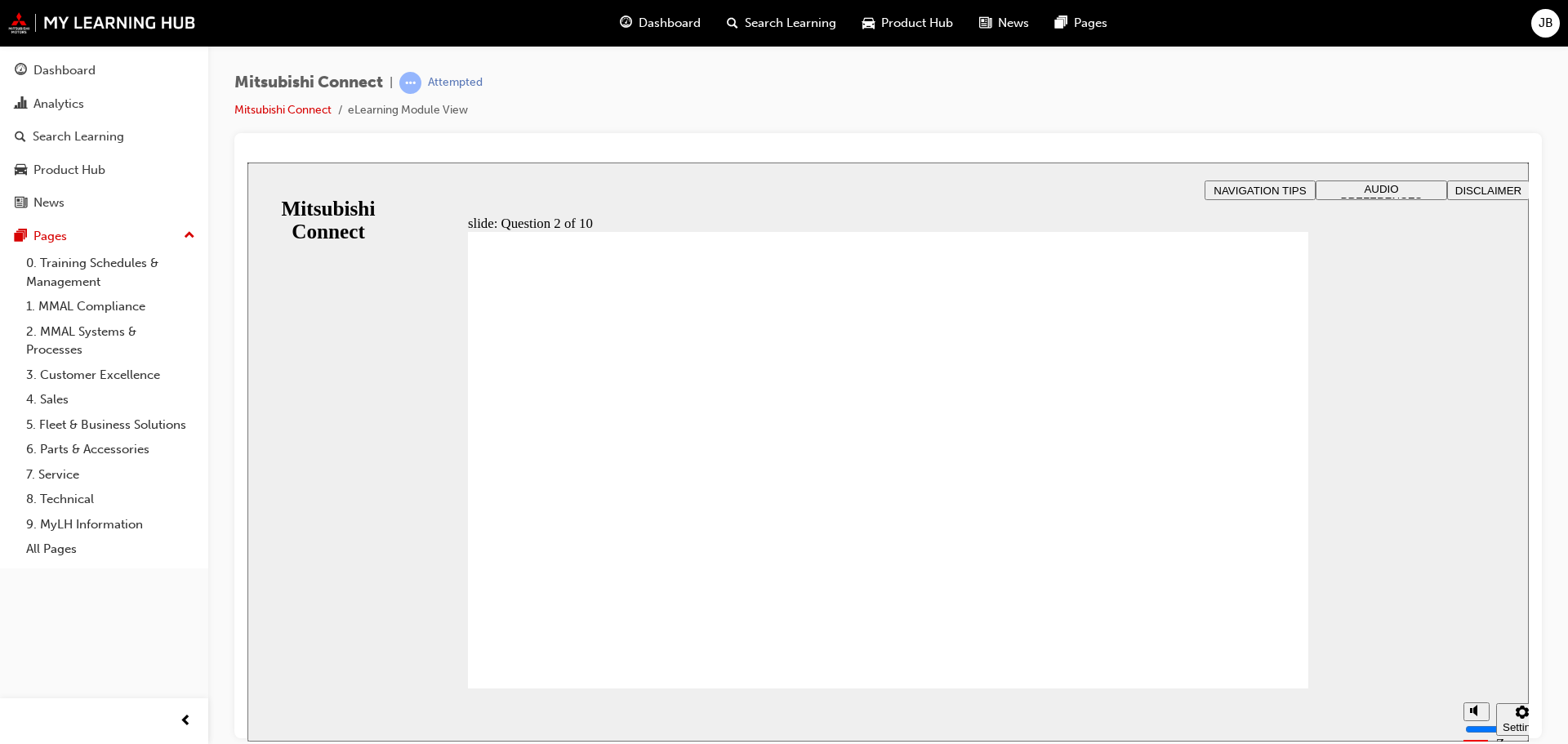
checkbox input "true"
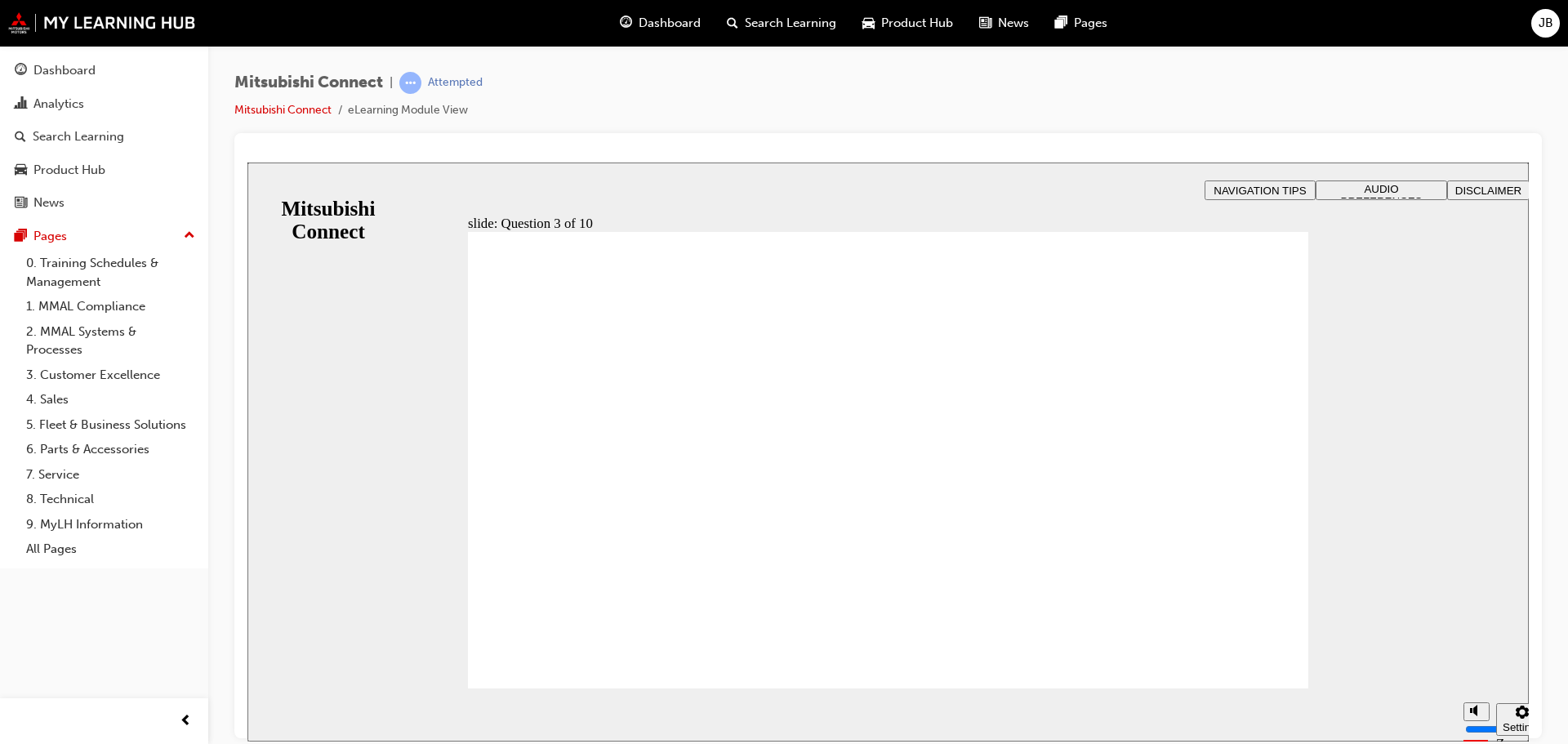
radio input "true"
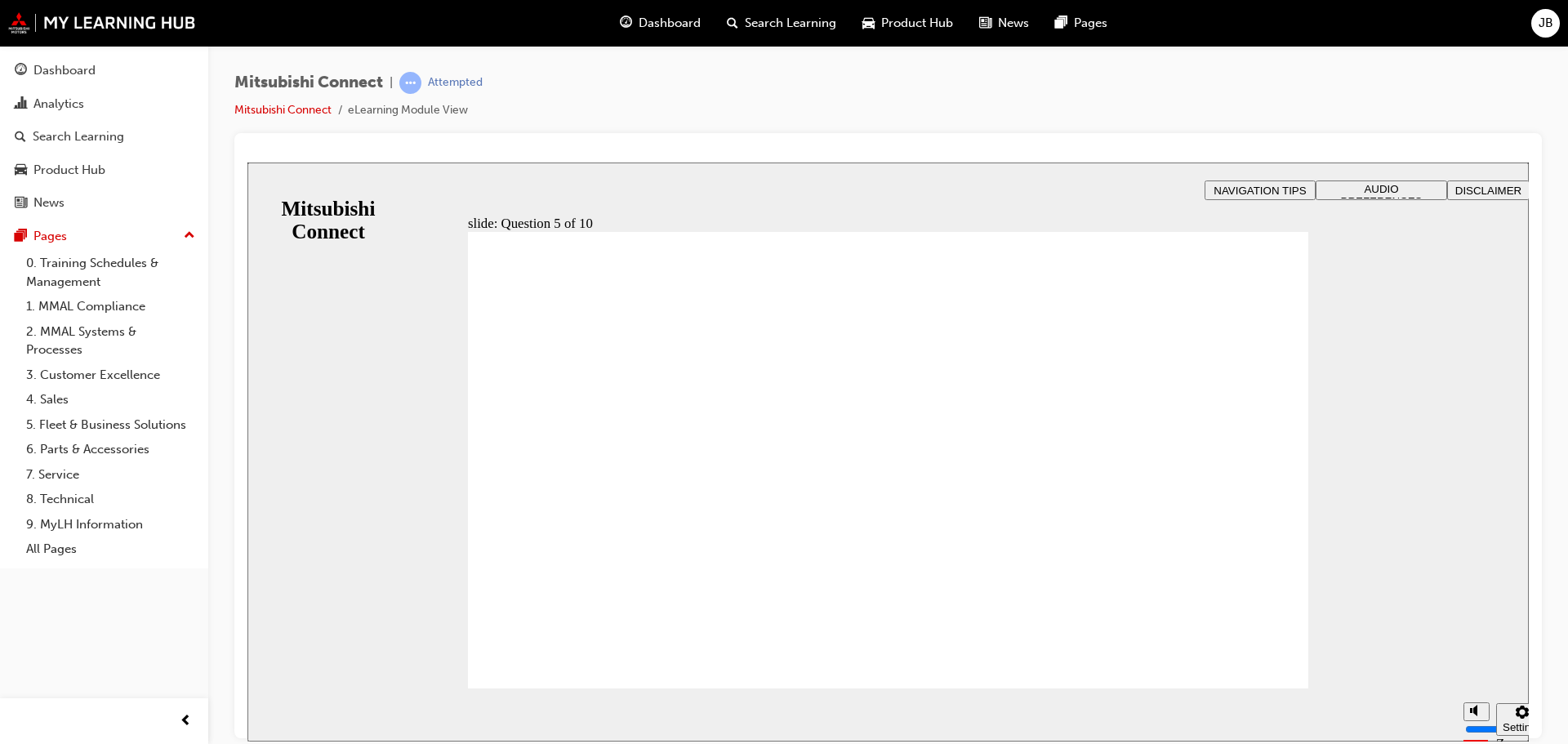
checkbox input "true"
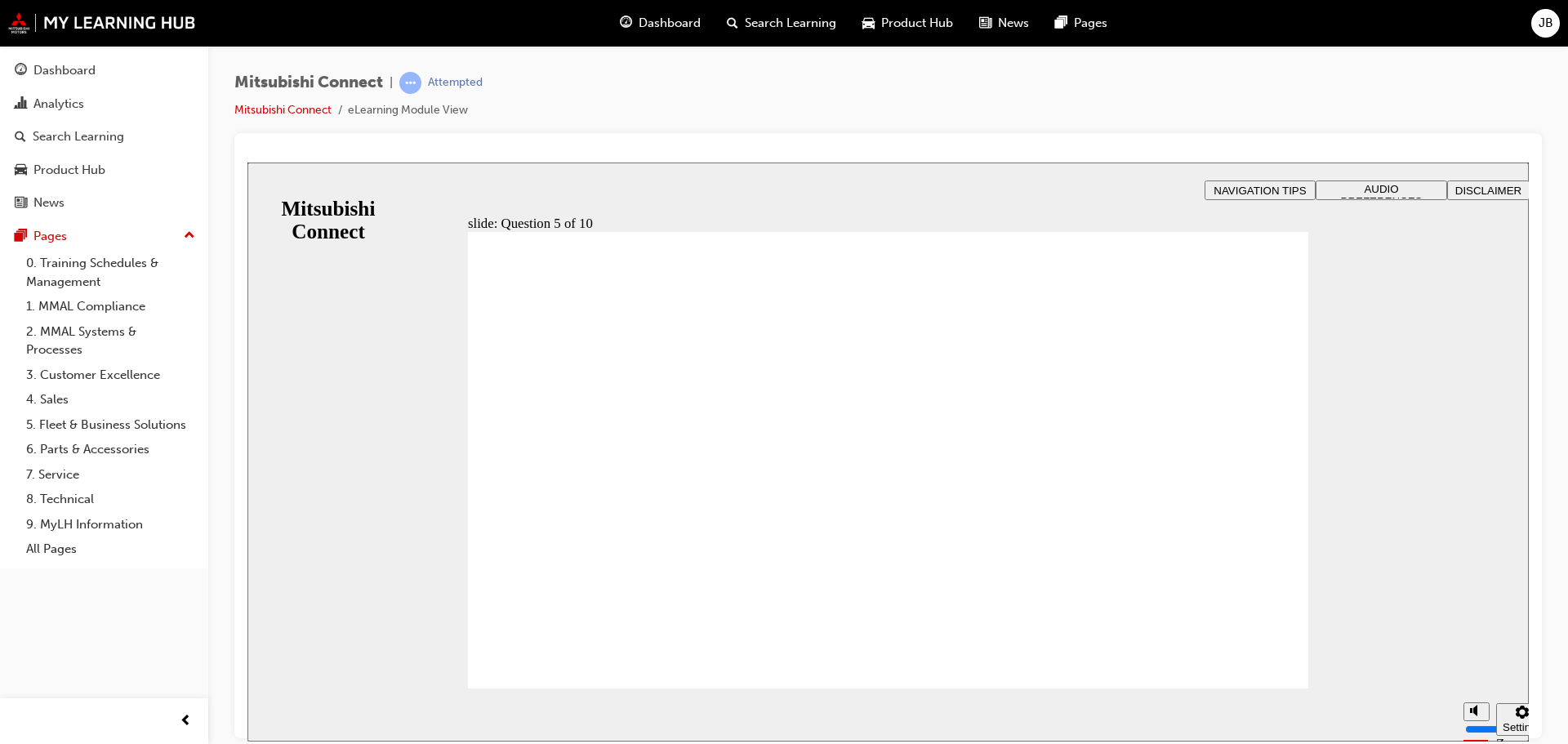
checkbox input "true"
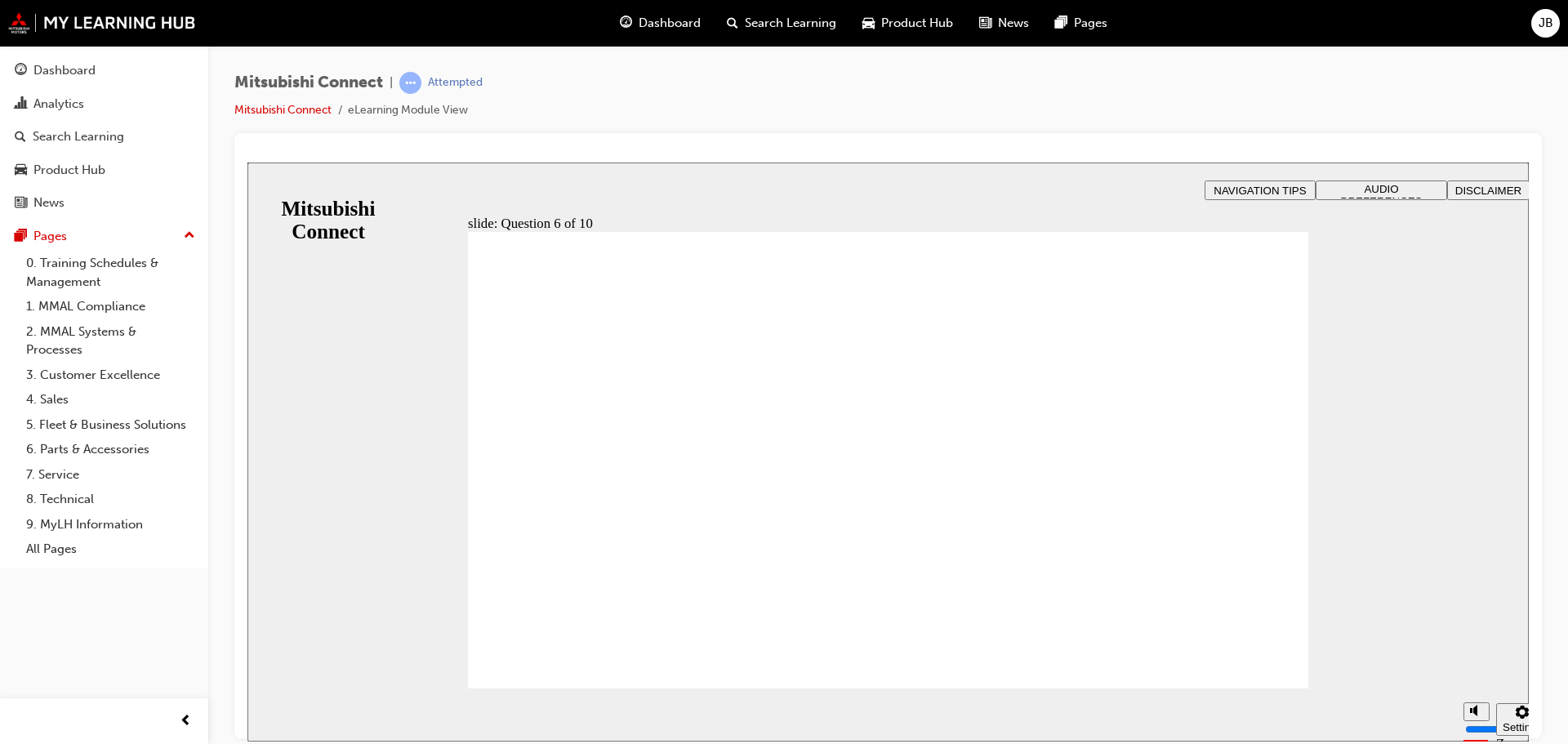
checkbox input "true"
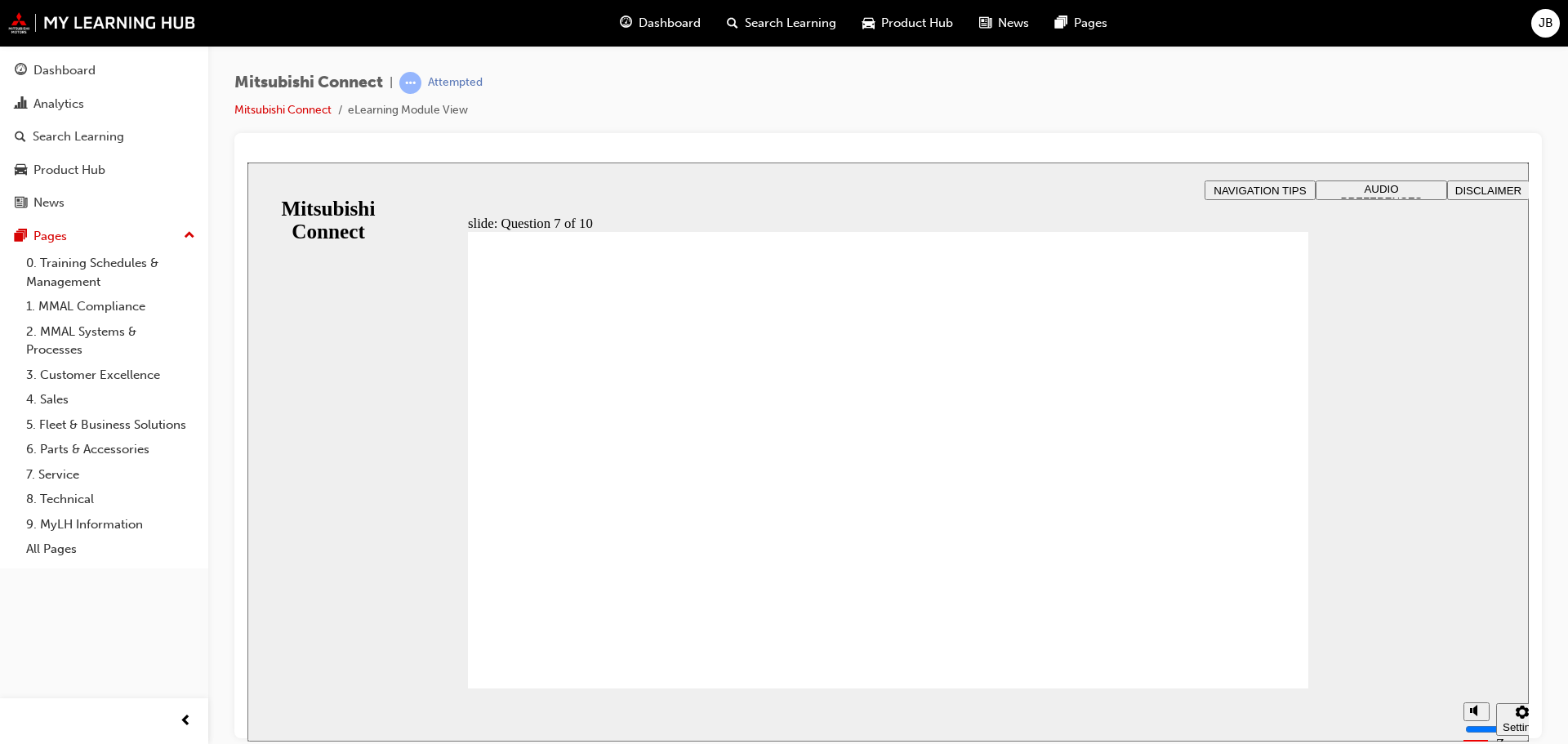
radio input "true"
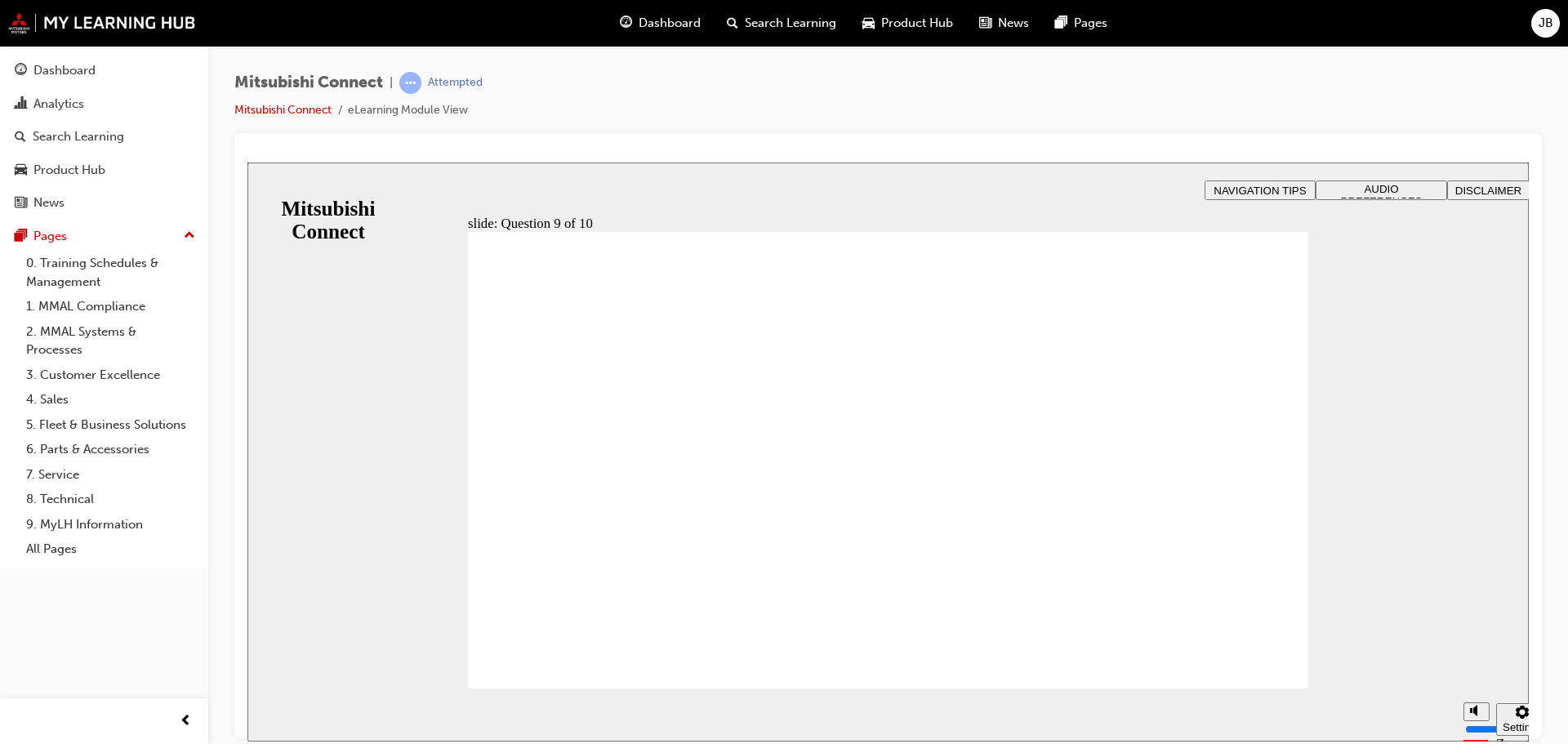
radio input "true"
checkbox input "true"
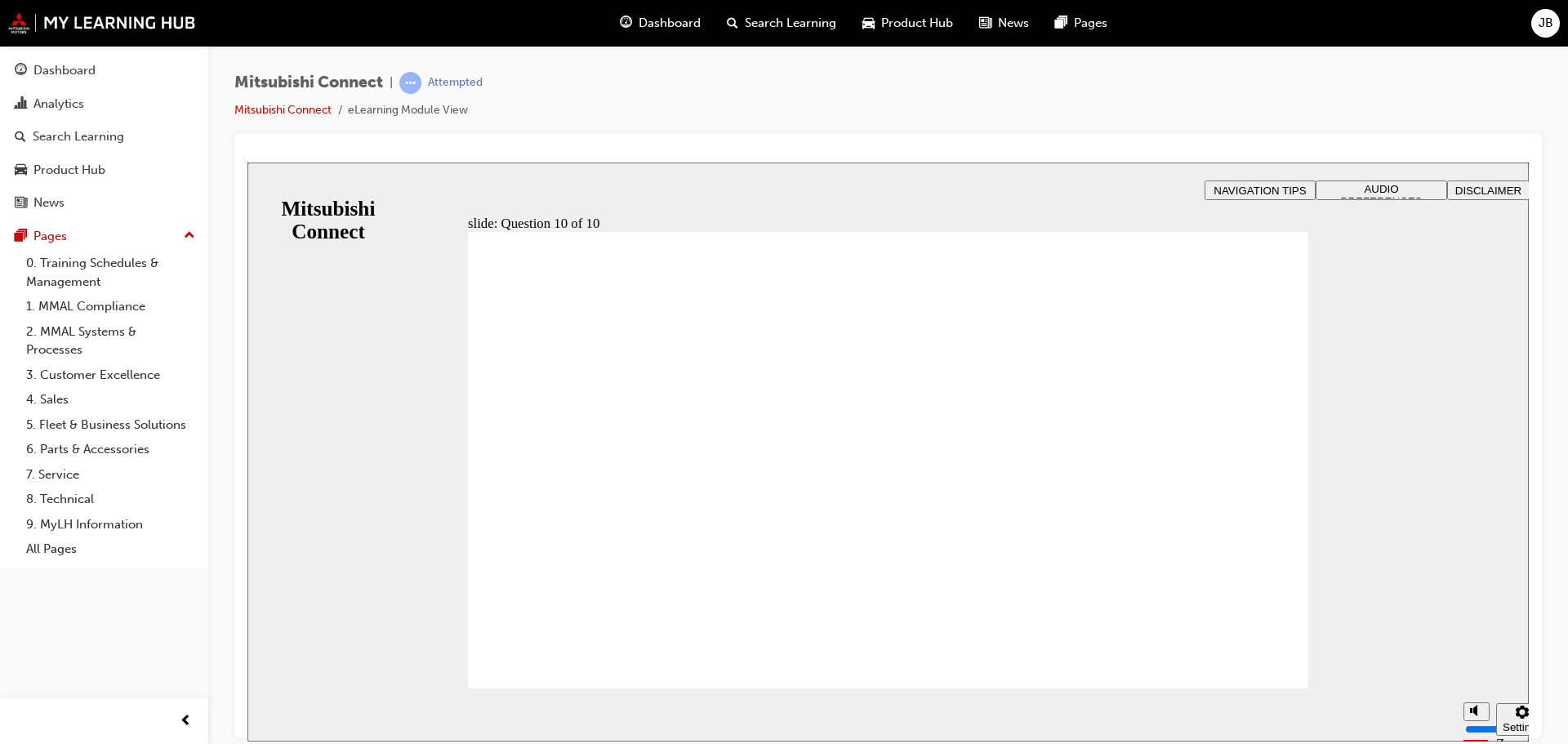
radio input "true"
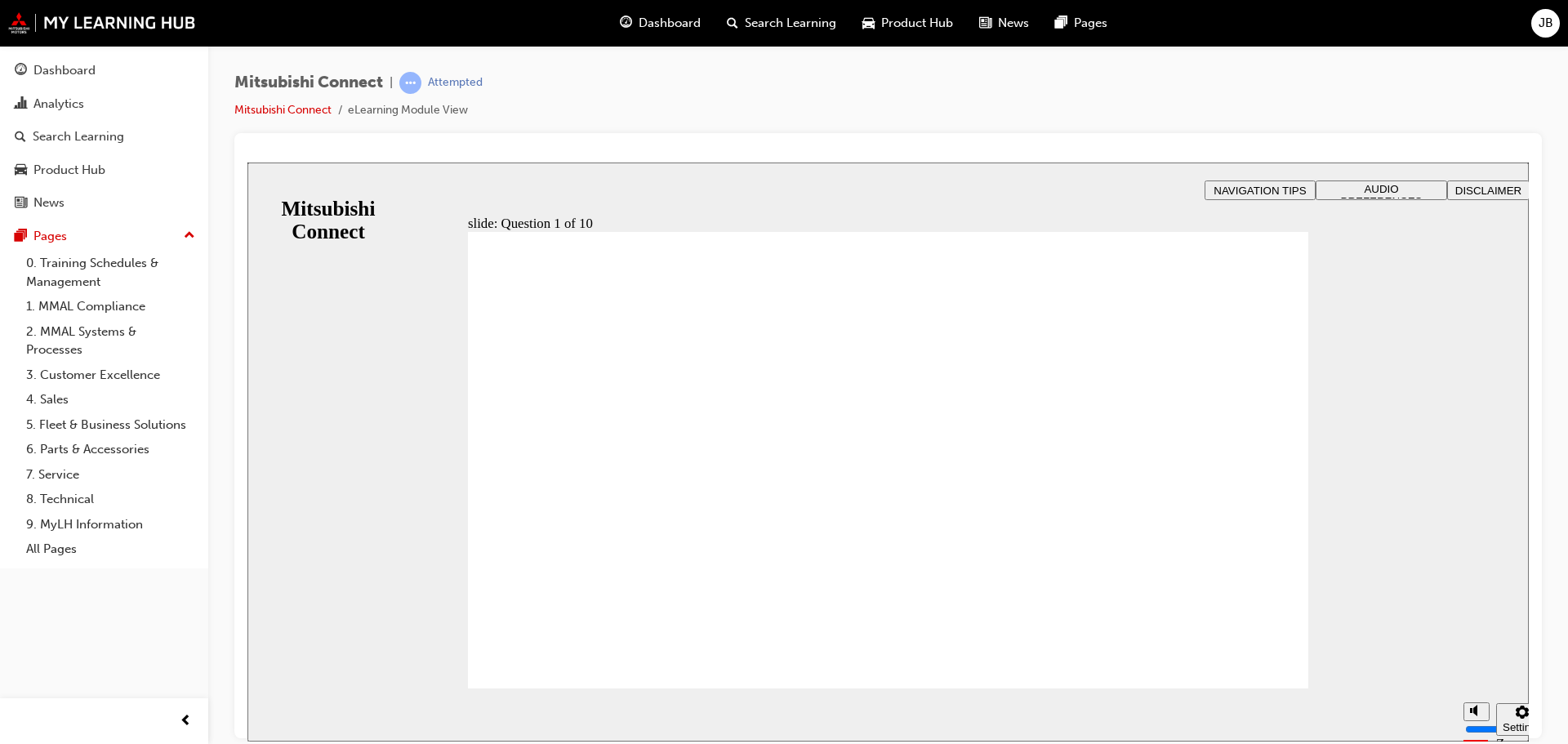
checkbox input "true"
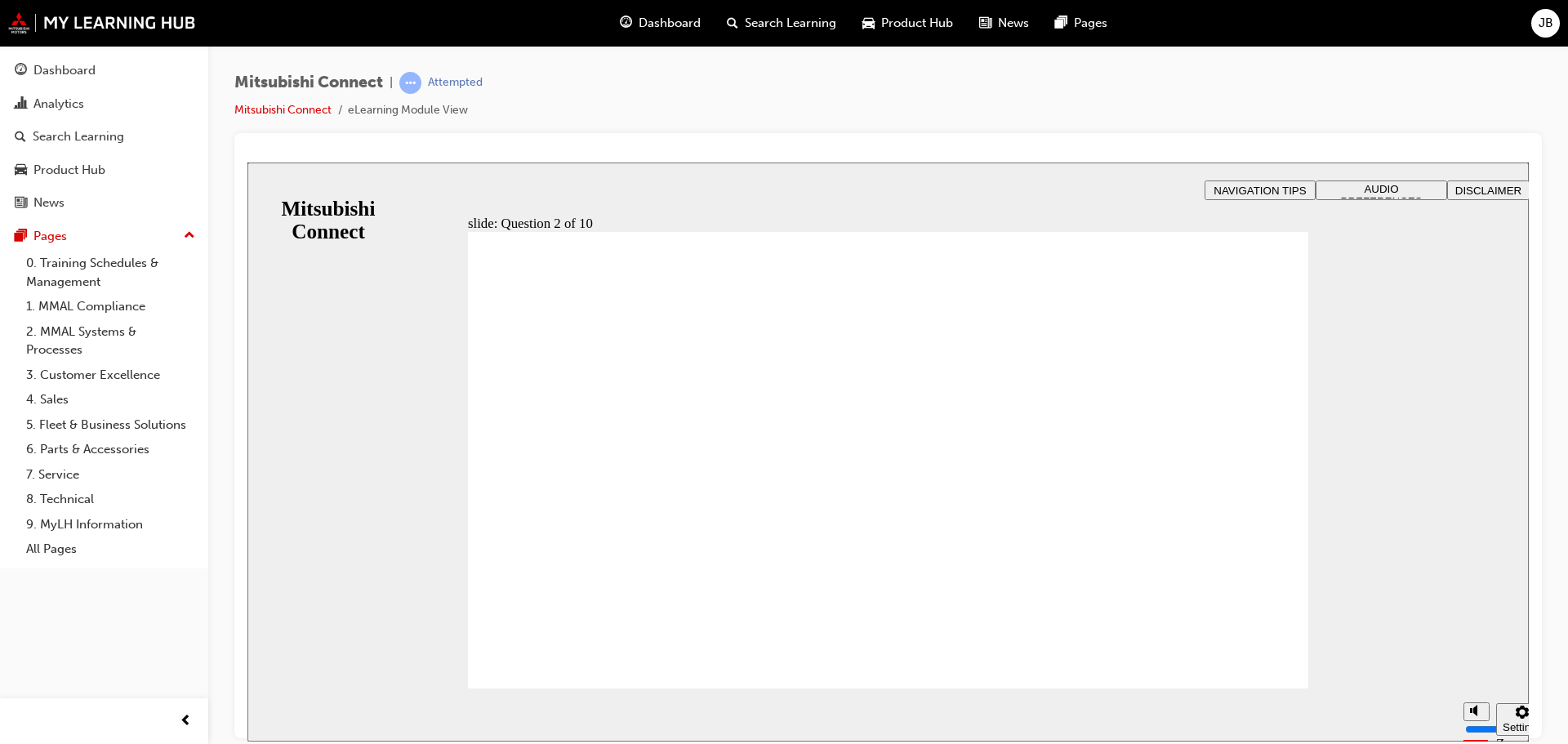
checkbox input "true"
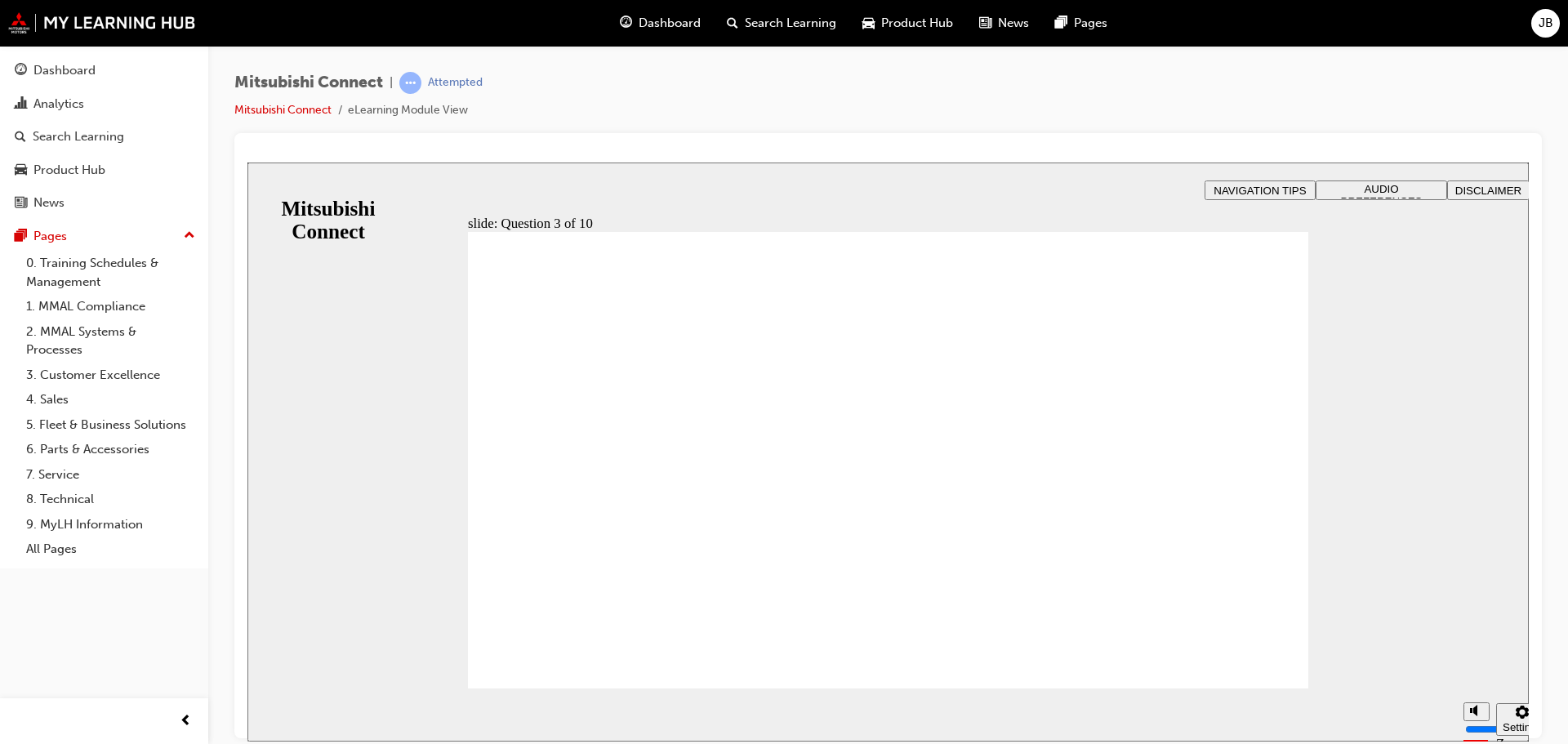
radio input "true"
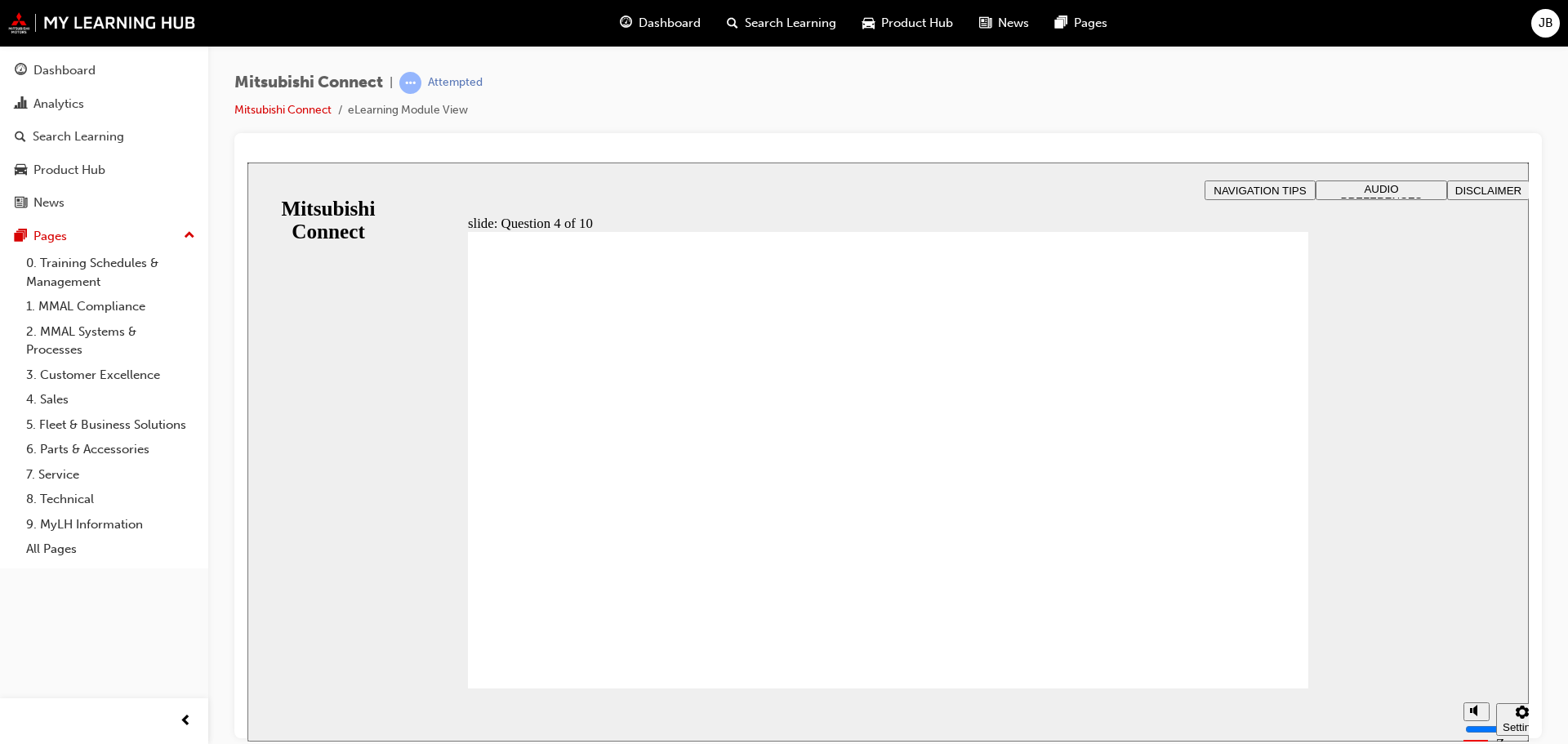
checkbox input "true"
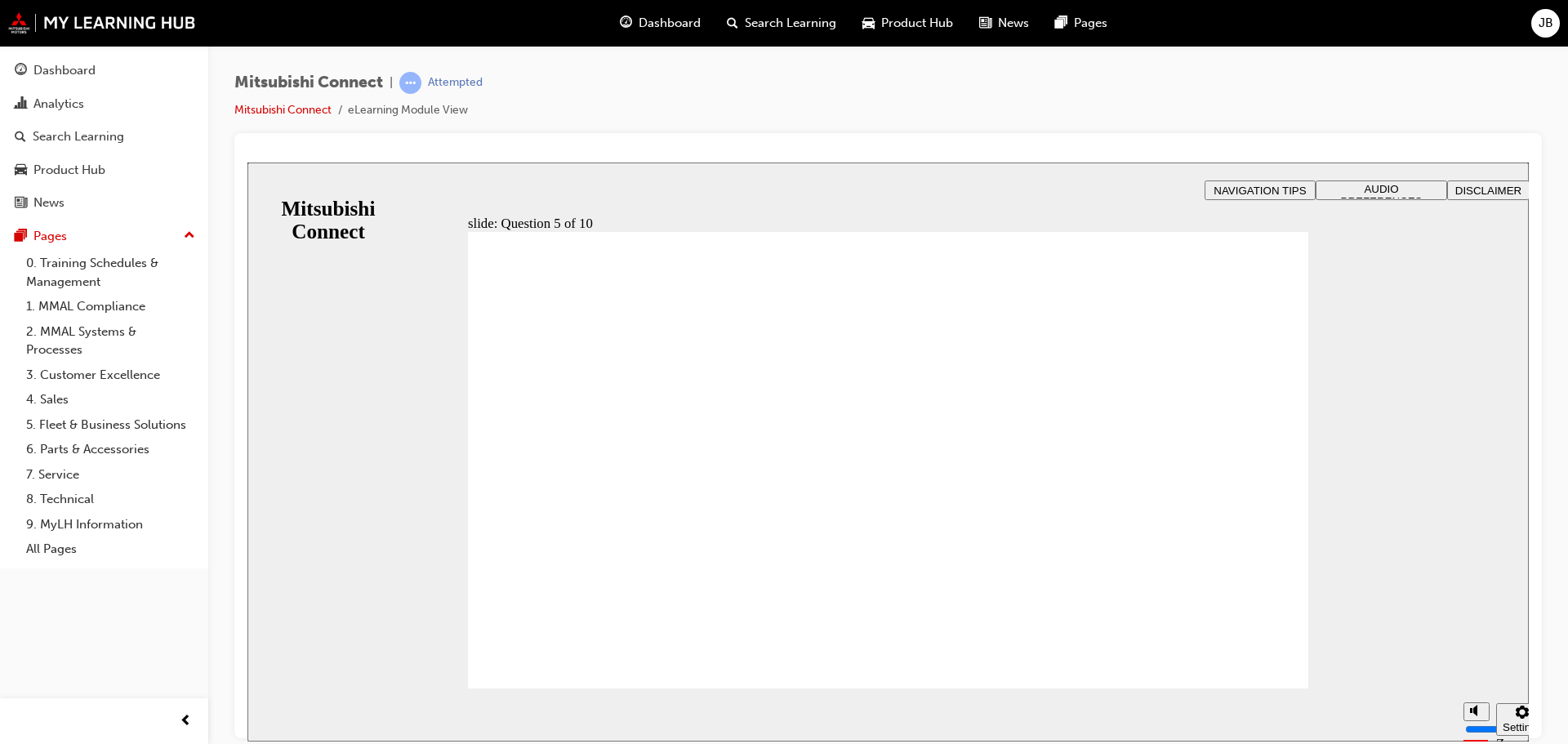
checkbox input "true"
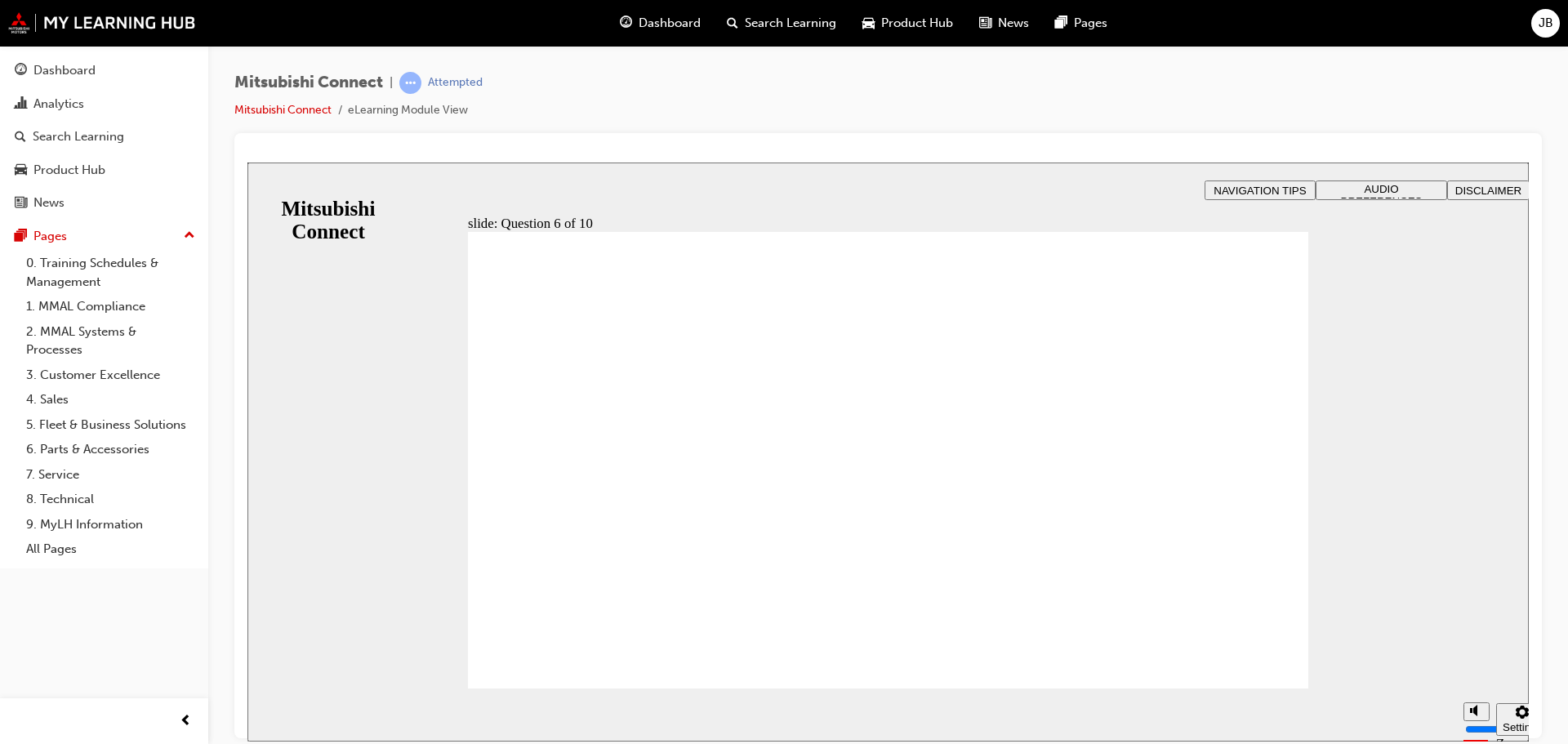
checkbox input "true"
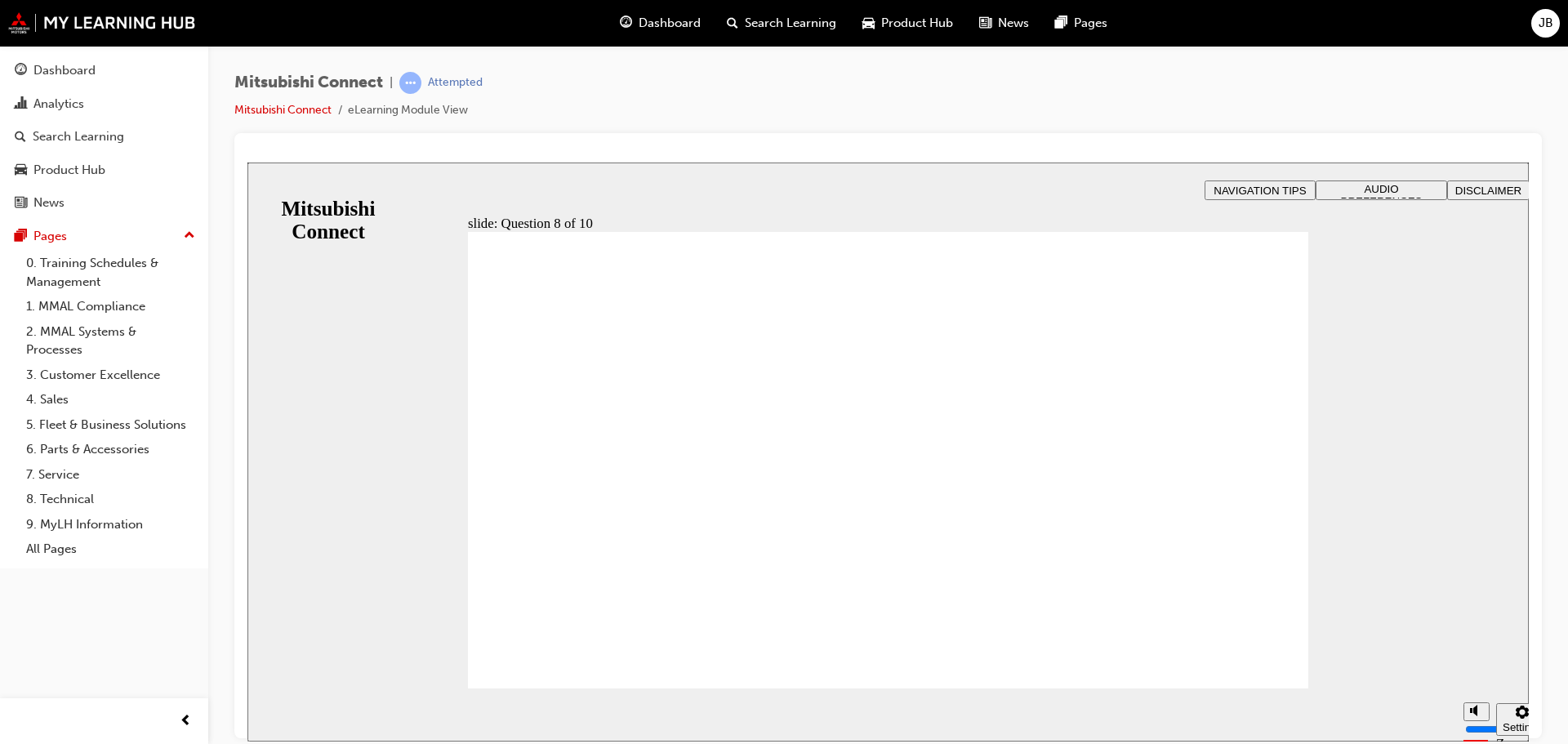
radio input "true"
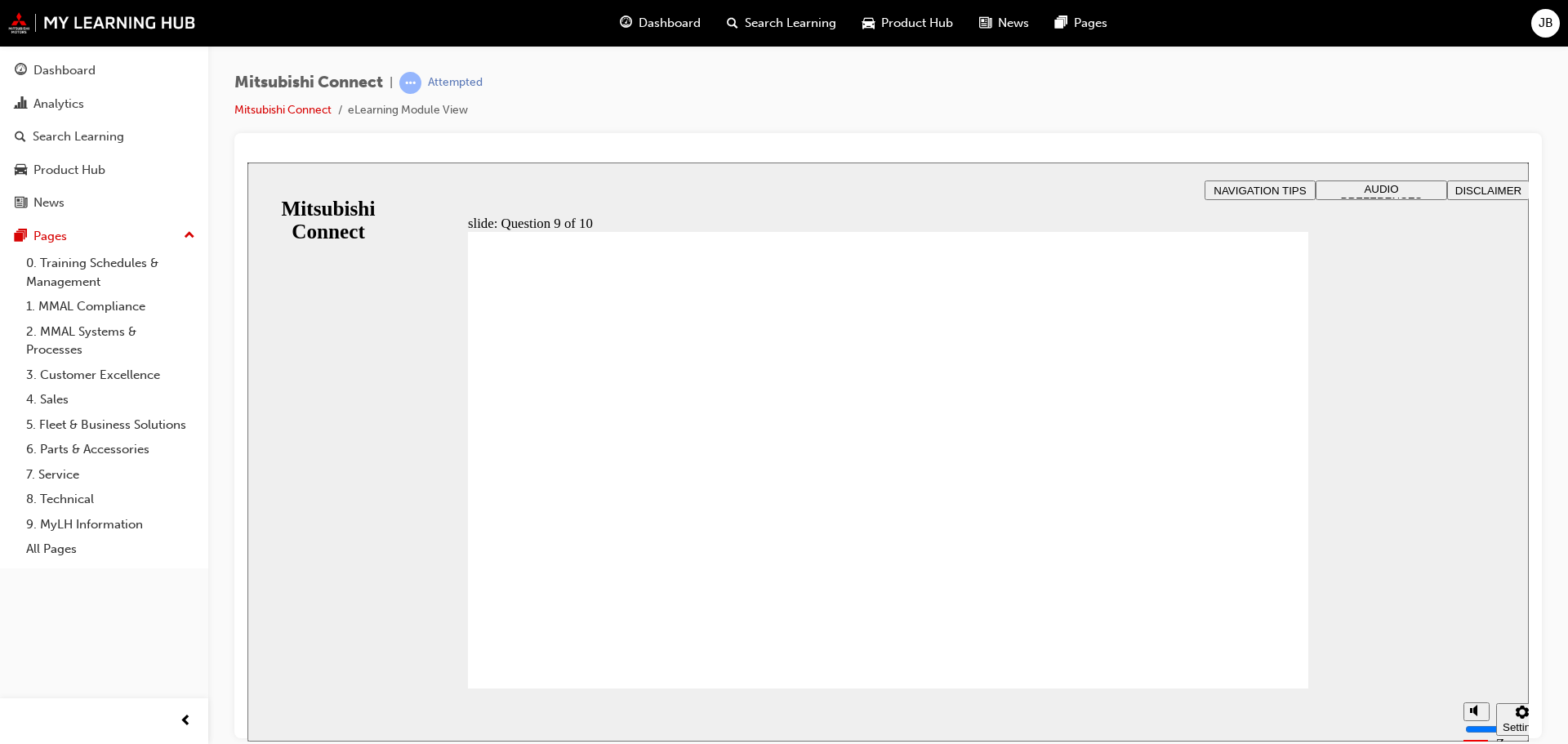
checkbox input "true"
